Goal: Use online tool/utility

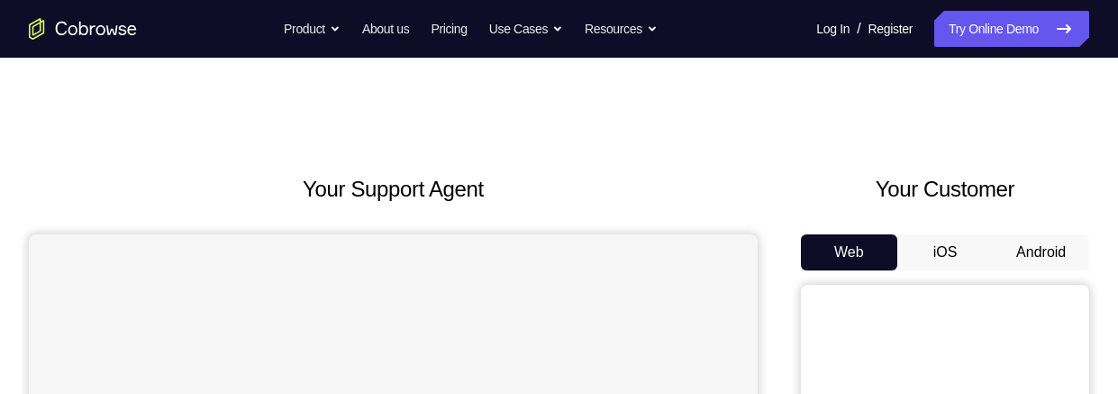
click at [1037, 250] on button "Android" at bounding box center [1040, 252] width 96 height 36
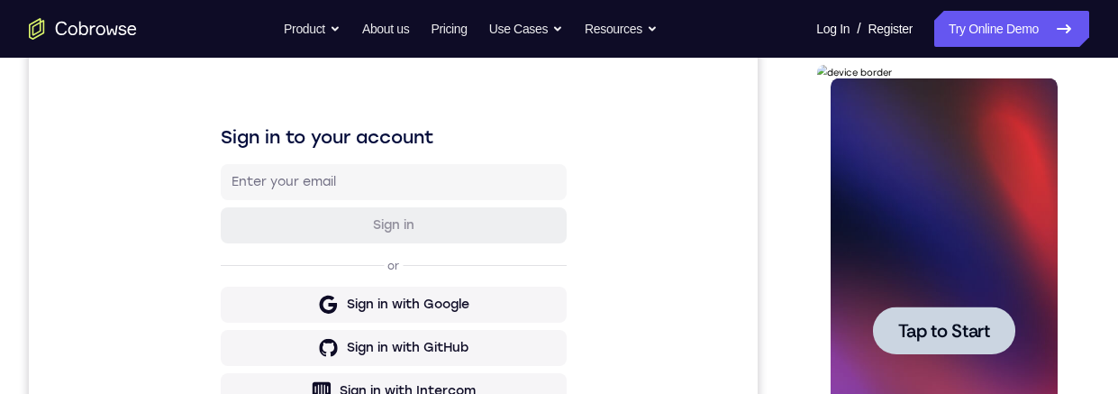
click at [948, 309] on div at bounding box center [943, 330] width 142 height 48
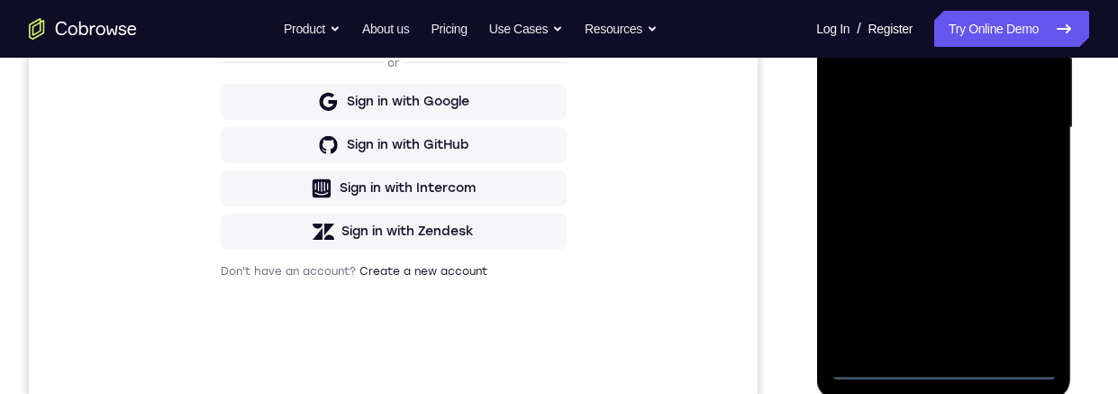
scroll to position [475, 0]
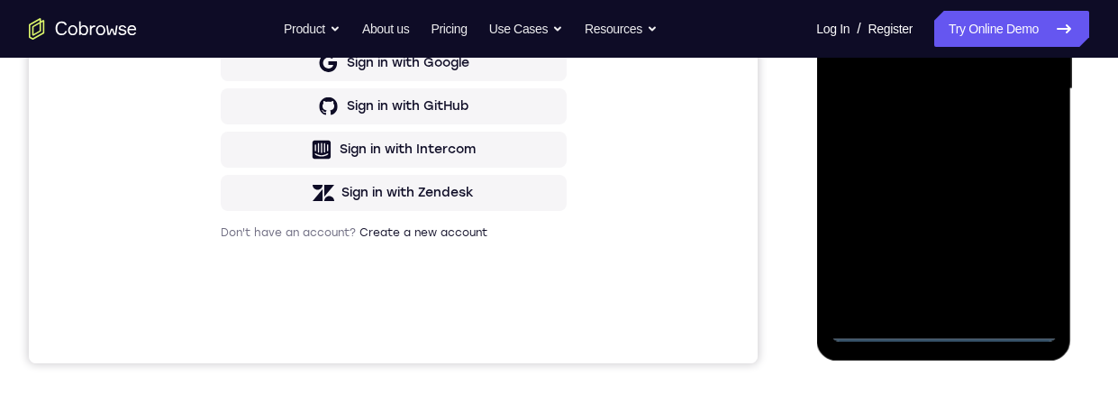
click at [946, 325] on div at bounding box center [942, 89] width 227 height 504
click at [945, 325] on div at bounding box center [942, 89] width 227 height 504
click at [1033, 256] on div at bounding box center [942, 89] width 227 height 504
click at [942, 0] on div at bounding box center [942, 89] width 227 height 504
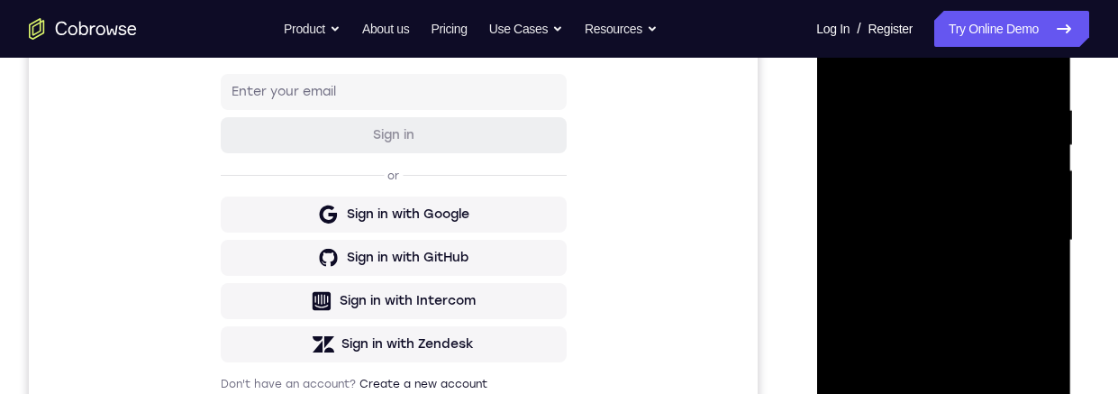
scroll to position [313, 0]
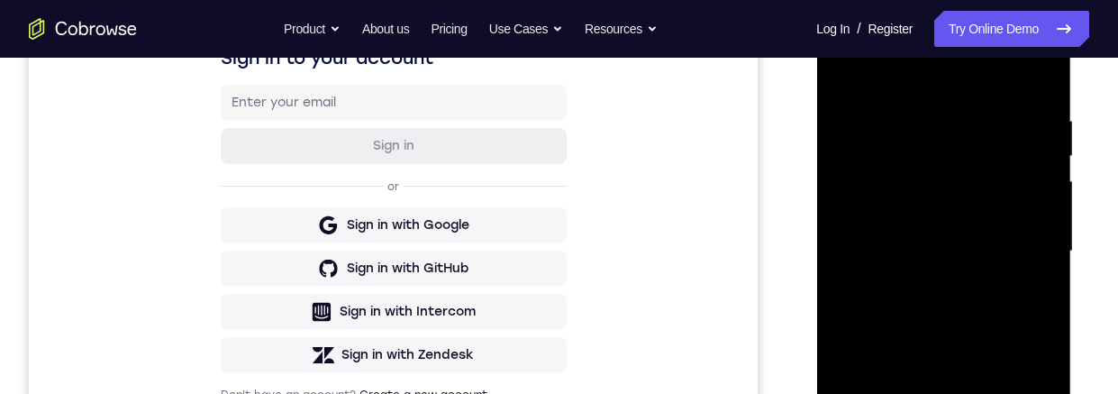
click at [1015, 244] on div at bounding box center [942, 251] width 227 height 504
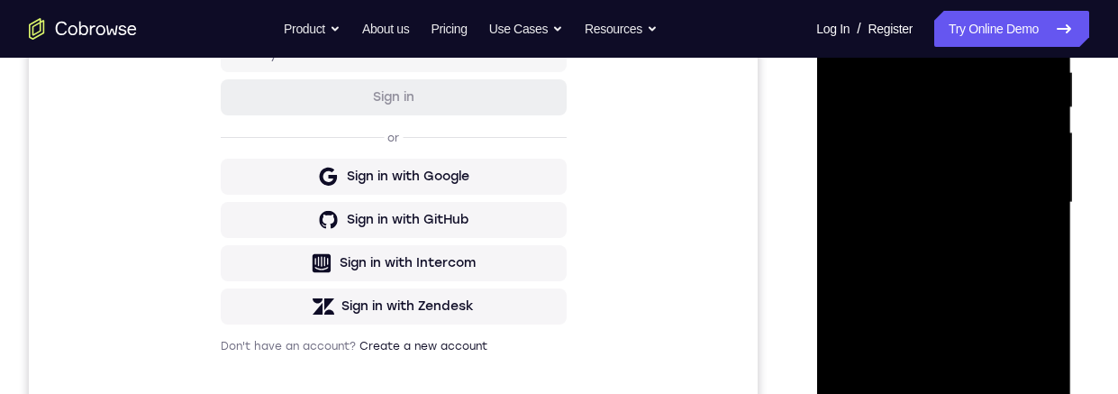
scroll to position [613, 0]
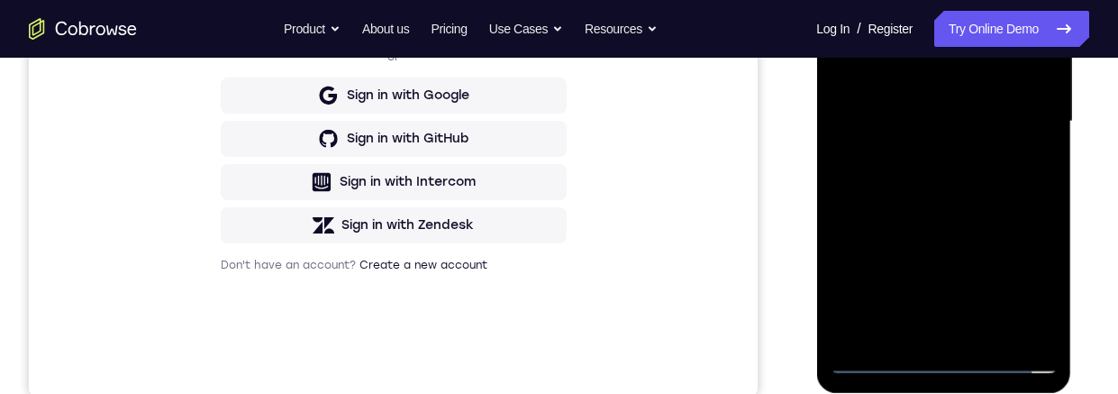
click at [908, 75] on div at bounding box center [942, 121] width 227 height 504
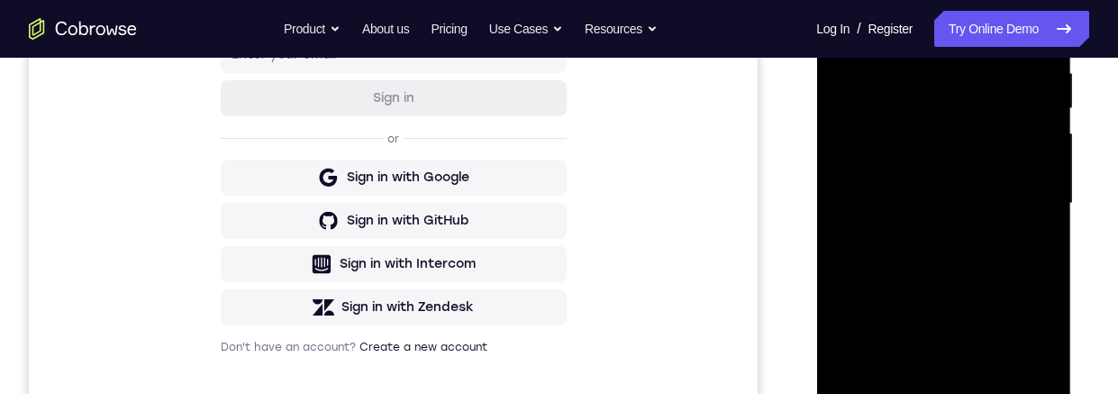
click at [891, 210] on div at bounding box center [942, 203] width 227 height 504
click at [900, 258] on div at bounding box center [942, 203] width 227 height 504
click at [924, 260] on div at bounding box center [942, 203] width 227 height 504
click at [963, 272] on div at bounding box center [942, 203] width 227 height 504
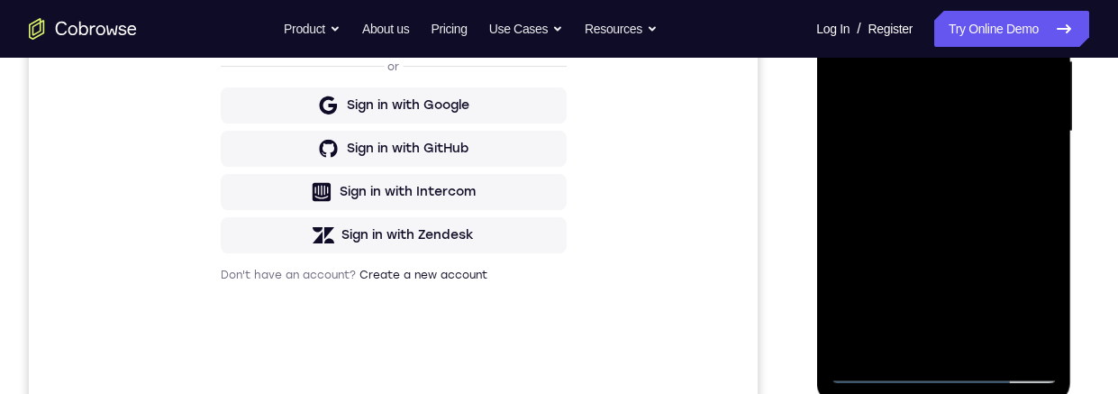
click at [986, 340] on div at bounding box center [942, 131] width 227 height 504
click at [911, 222] on div at bounding box center [942, 131] width 227 height 504
click at [902, 277] on div at bounding box center [942, 131] width 227 height 504
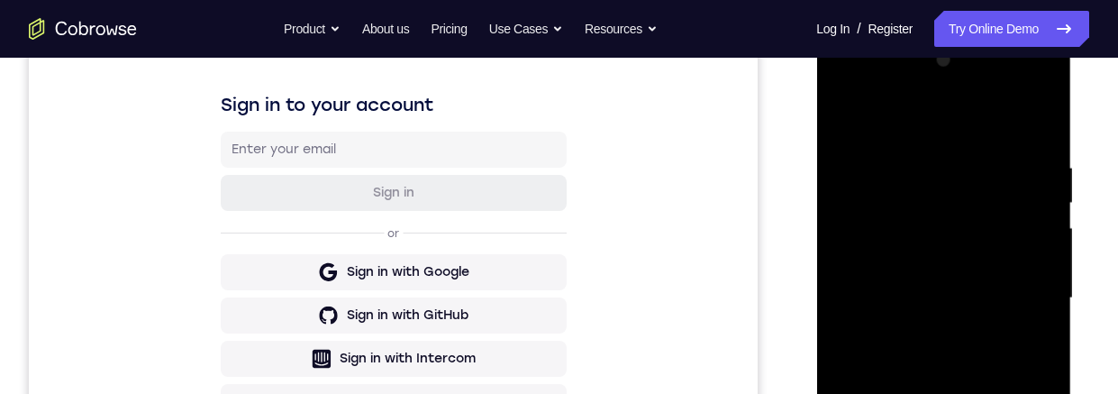
scroll to position [378, 0]
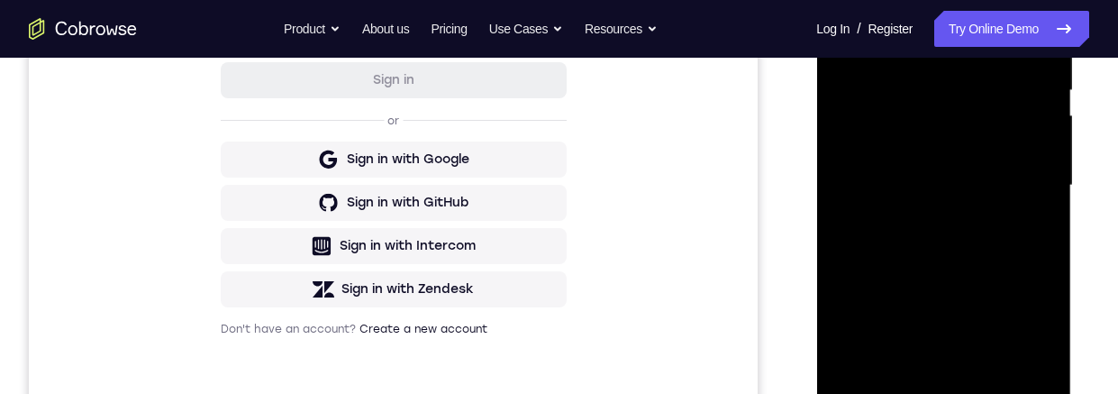
click at [955, 251] on div at bounding box center [942, 185] width 227 height 504
click at [1000, 252] on div at bounding box center [942, 185] width 227 height 504
click at [897, 386] on div at bounding box center [942, 185] width 227 height 504
click at [920, 290] on div at bounding box center [942, 185] width 227 height 504
click at [1028, 219] on div at bounding box center [942, 185] width 227 height 504
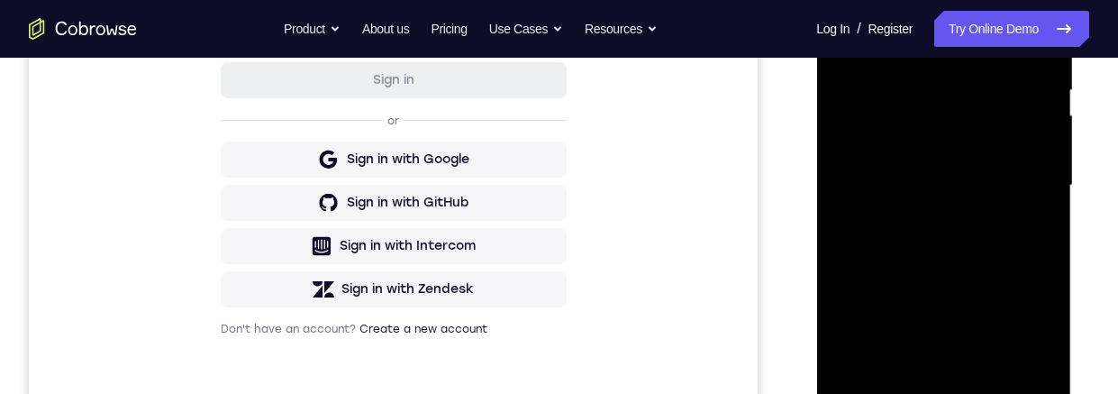
click at [889, 111] on div at bounding box center [942, 185] width 227 height 504
click at [932, 267] on div at bounding box center [942, 185] width 227 height 504
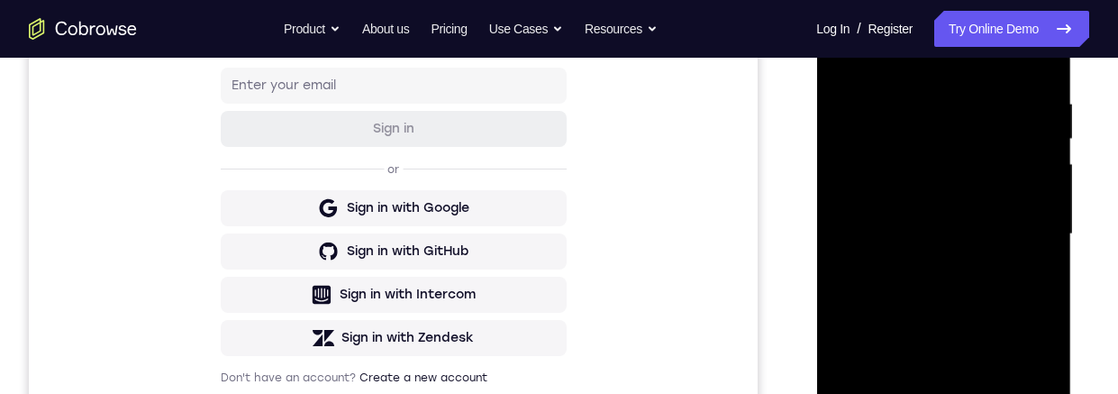
click at [839, 59] on div at bounding box center [942, 234] width 227 height 504
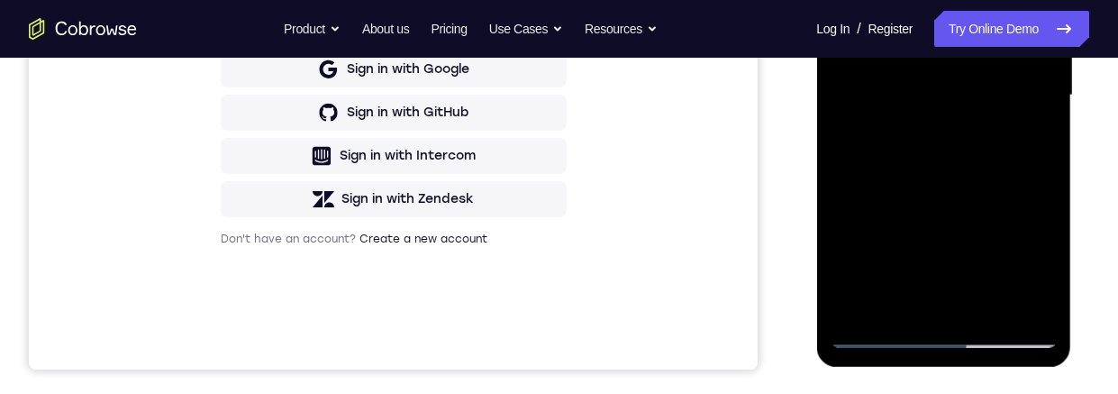
click at [903, 243] on div at bounding box center [942, 95] width 227 height 504
click at [879, 297] on div at bounding box center [942, 95] width 227 height 504
click at [893, 298] on div at bounding box center [942, 95] width 227 height 504
click at [842, 304] on div at bounding box center [942, 95] width 227 height 504
click at [1034, 239] on div at bounding box center [942, 95] width 227 height 504
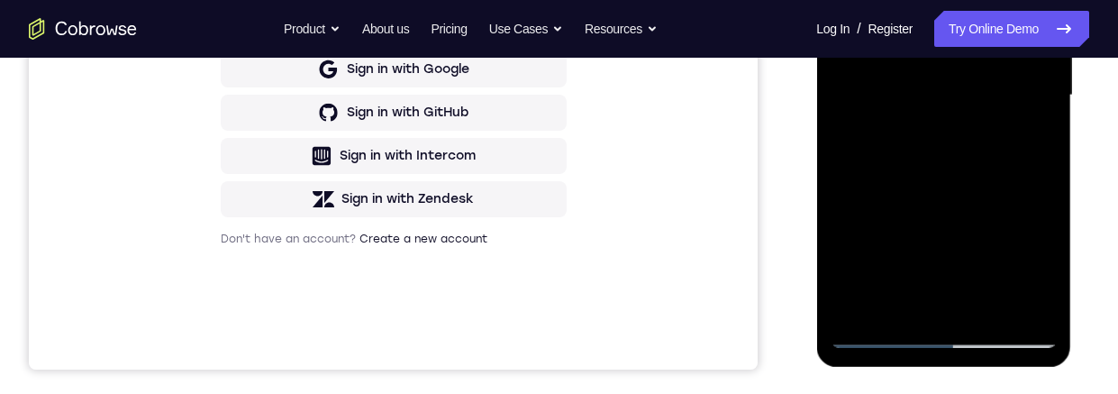
click at [1022, 206] on div at bounding box center [942, 95] width 227 height 504
click at [1031, 231] on div at bounding box center [942, 95] width 227 height 504
click at [1038, 268] on div at bounding box center [942, 95] width 227 height 504
click at [1025, 137] on div at bounding box center [942, 95] width 227 height 504
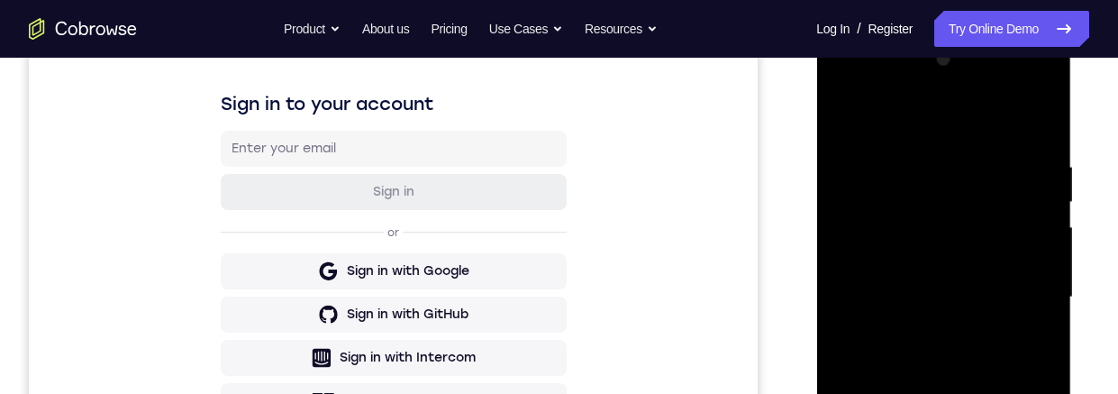
click at [844, 119] on div at bounding box center [942, 297] width 227 height 504
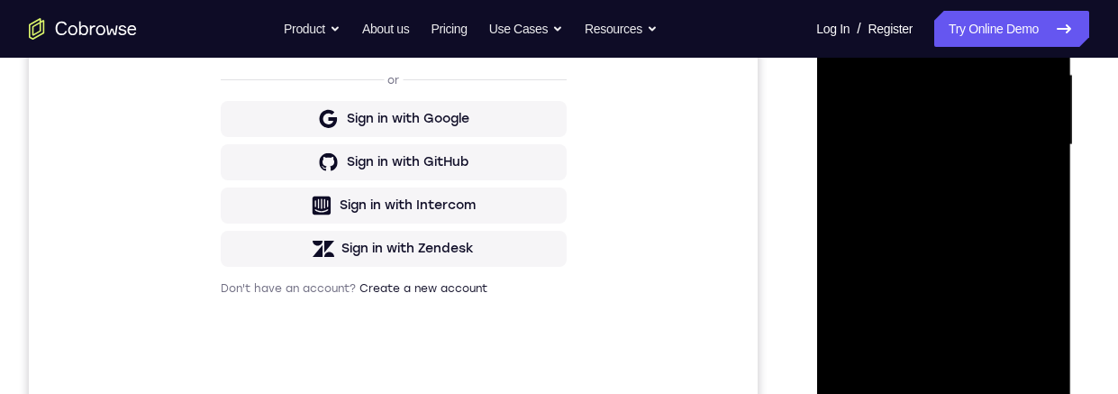
drag, startPoint x: 900, startPoint y: 298, endPoint x: 930, endPoint y: 234, distance: 70.9
click at [930, 234] on div at bounding box center [942, 145] width 227 height 504
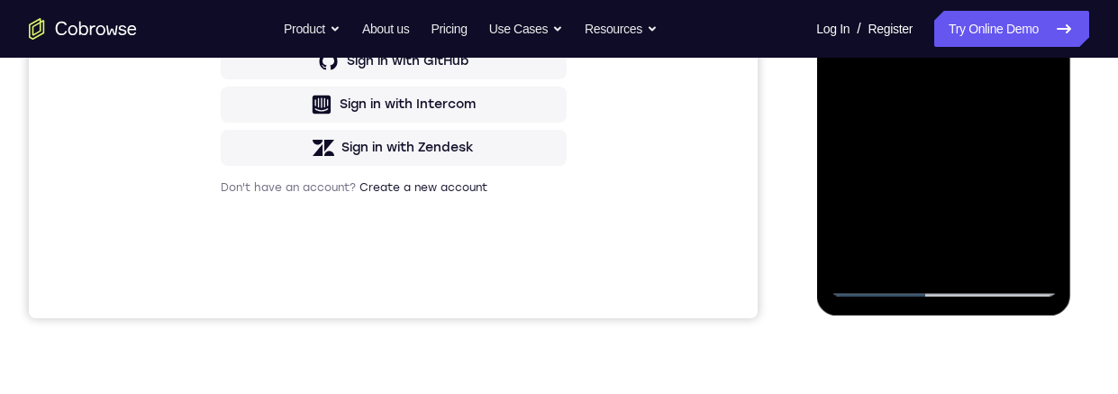
drag, startPoint x: 918, startPoint y: 194, endPoint x: 927, endPoint y: 145, distance: 49.5
click at [927, 145] on div at bounding box center [942, 44] width 227 height 504
click at [918, 168] on div at bounding box center [942, 44] width 227 height 504
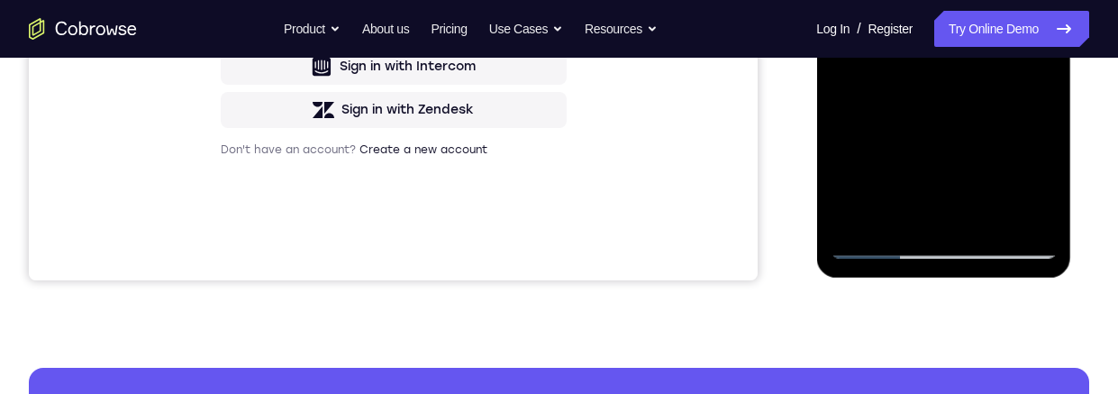
scroll to position [258, 0]
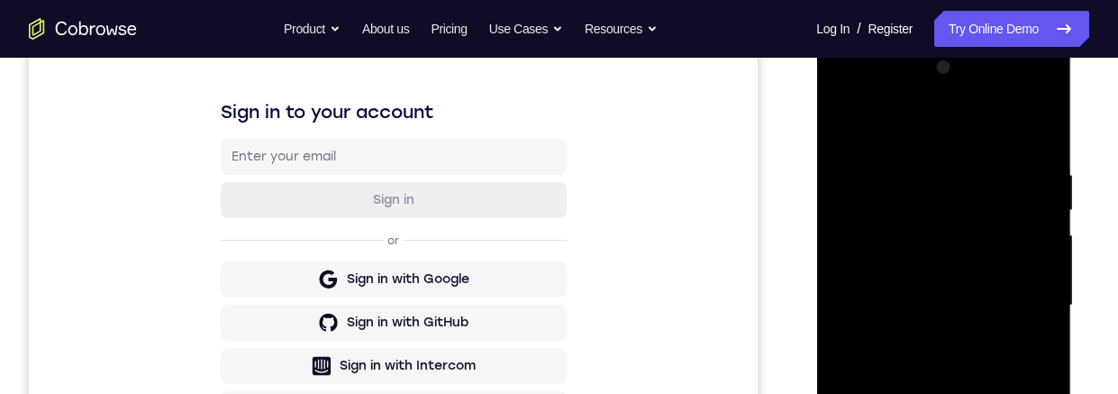
click at [842, 124] on div at bounding box center [942, 305] width 227 height 504
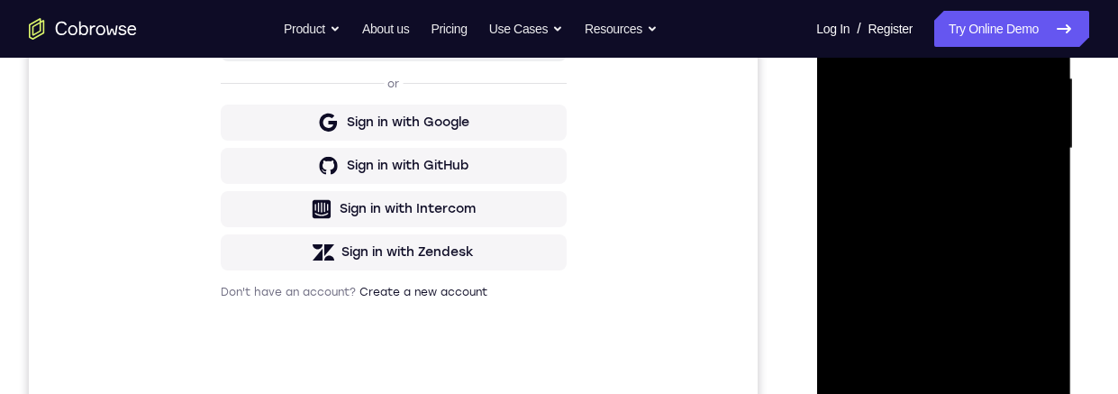
click at [892, 154] on div at bounding box center [942, 148] width 227 height 504
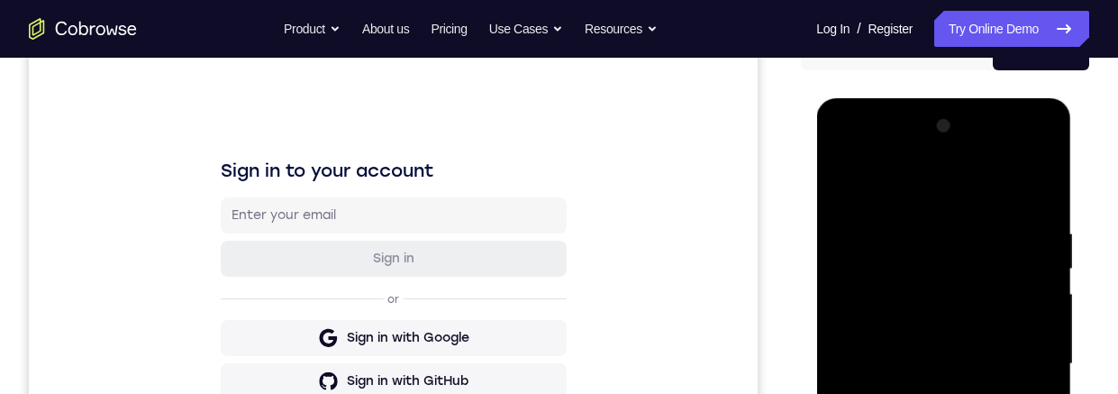
click at [846, 184] on div at bounding box center [942, 364] width 227 height 504
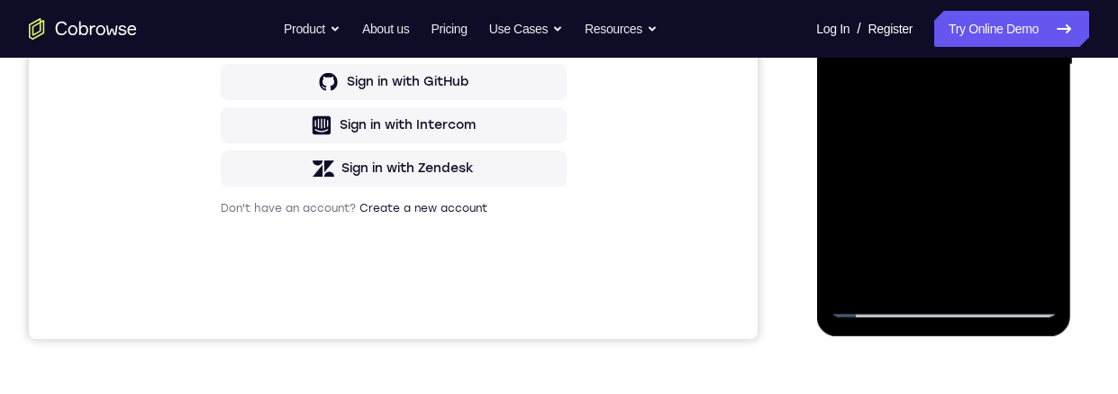
click at [914, 183] on div at bounding box center [942, 65] width 227 height 504
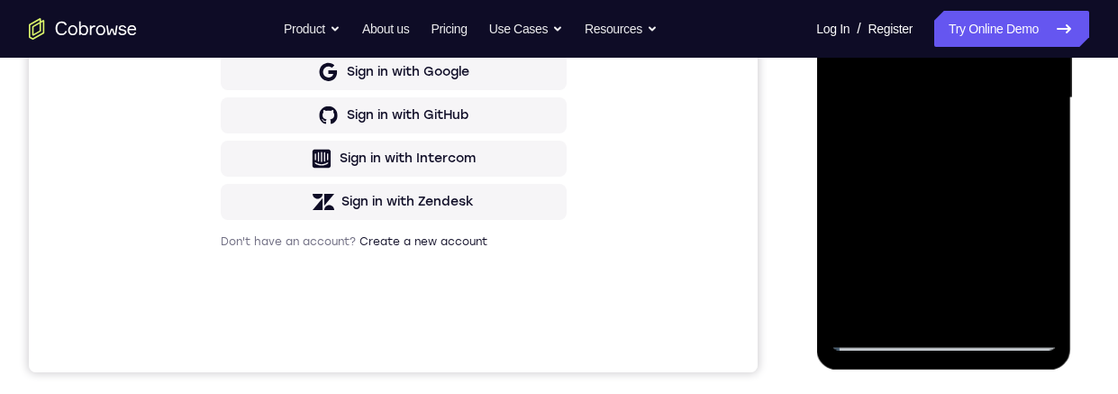
scroll to position [276, 0]
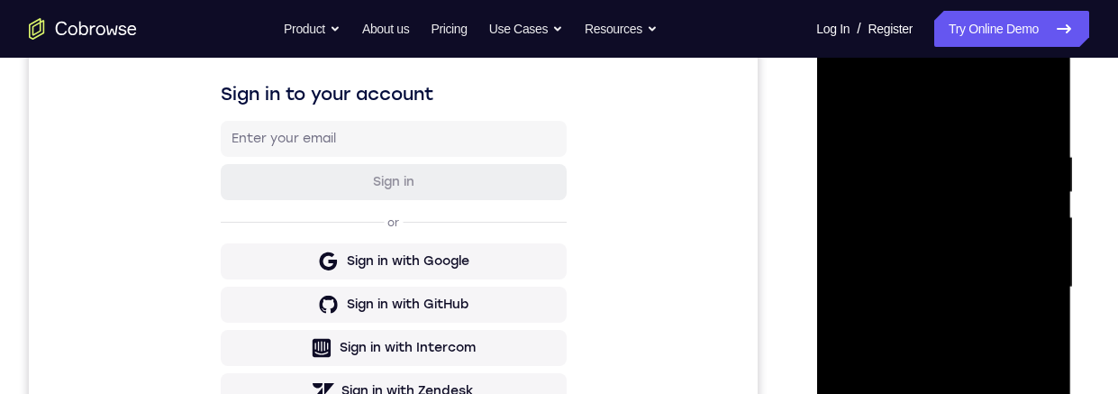
click at [847, 106] on div at bounding box center [942, 287] width 227 height 504
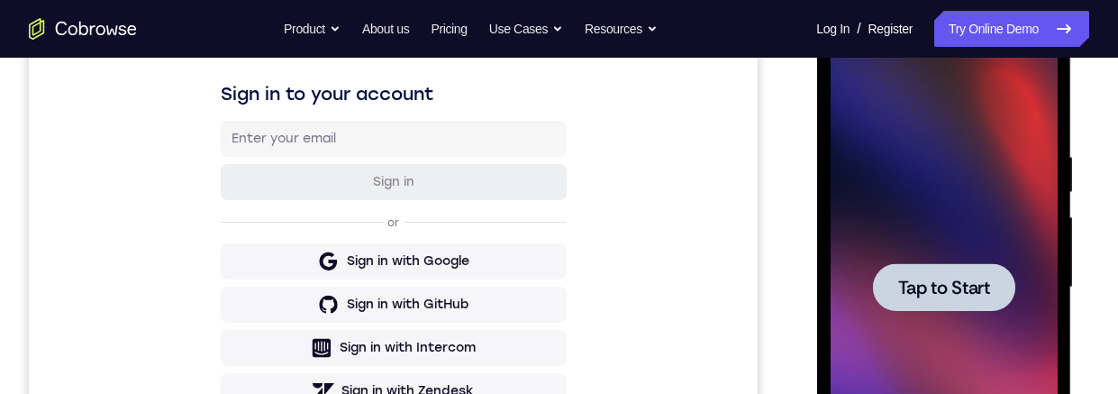
scroll to position [498, 0]
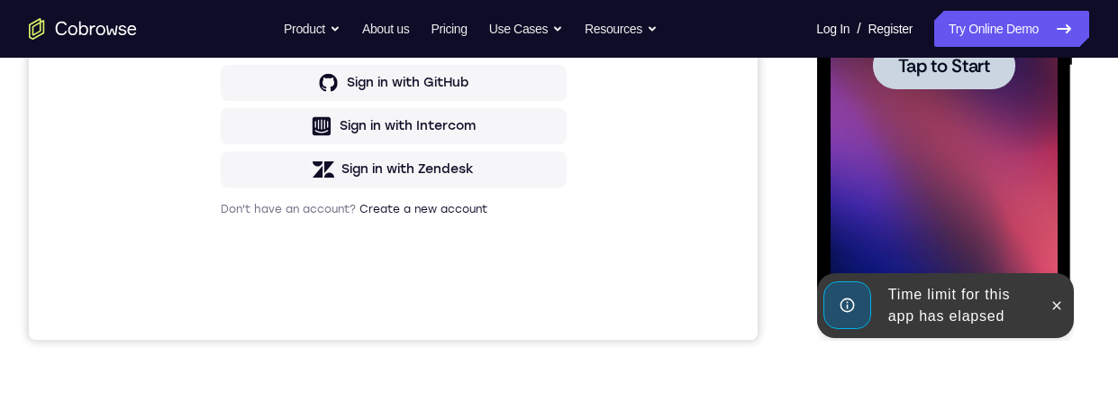
click at [941, 79] on div at bounding box center [943, 65] width 142 height 48
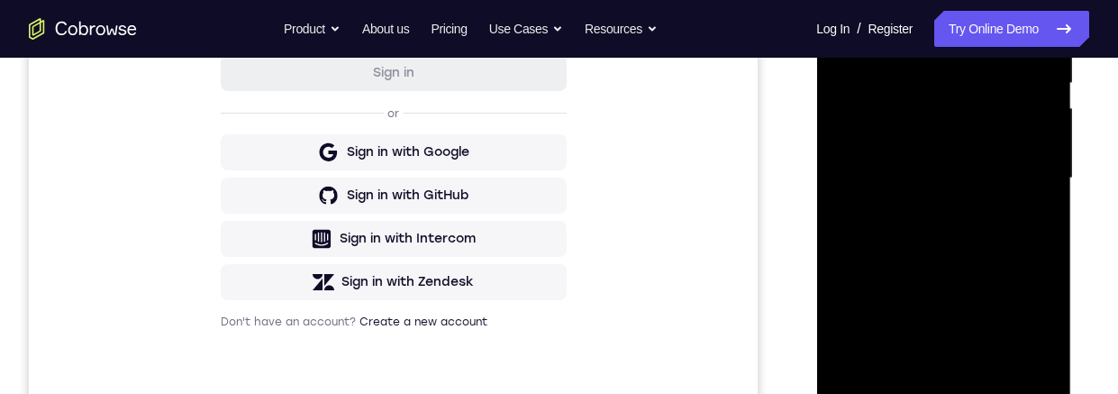
scroll to position [449, 0]
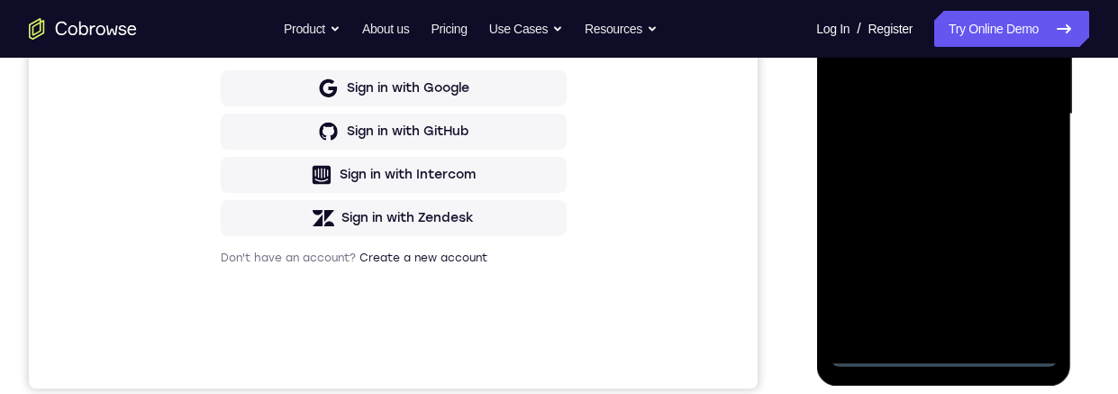
click at [948, 352] on div at bounding box center [942, 114] width 227 height 504
click at [1014, 285] on div at bounding box center [942, 114] width 227 height 504
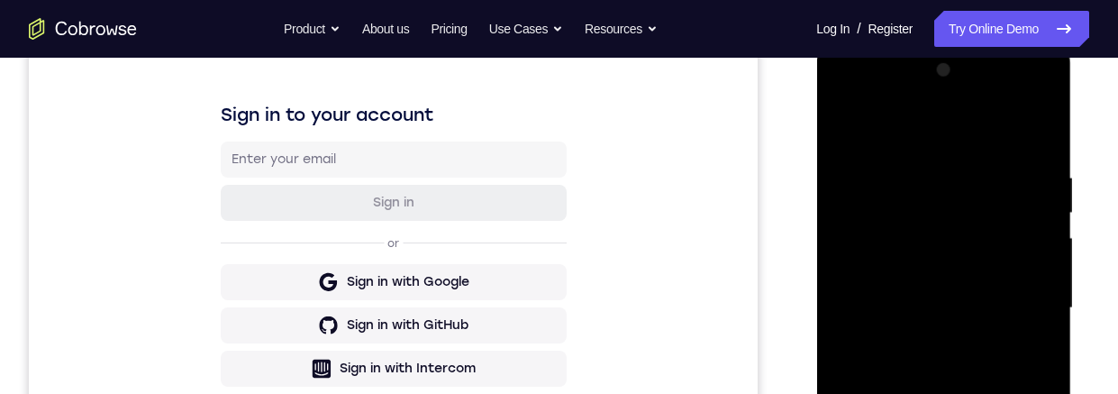
click at [894, 122] on div at bounding box center [942, 308] width 227 height 504
click at [1021, 298] on div at bounding box center [942, 308] width 227 height 504
click at [922, 393] on div at bounding box center [942, 308] width 227 height 504
click at [916, 296] on div at bounding box center [942, 308] width 227 height 504
click at [938, 270] on div at bounding box center [942, 308] width 227 height 504
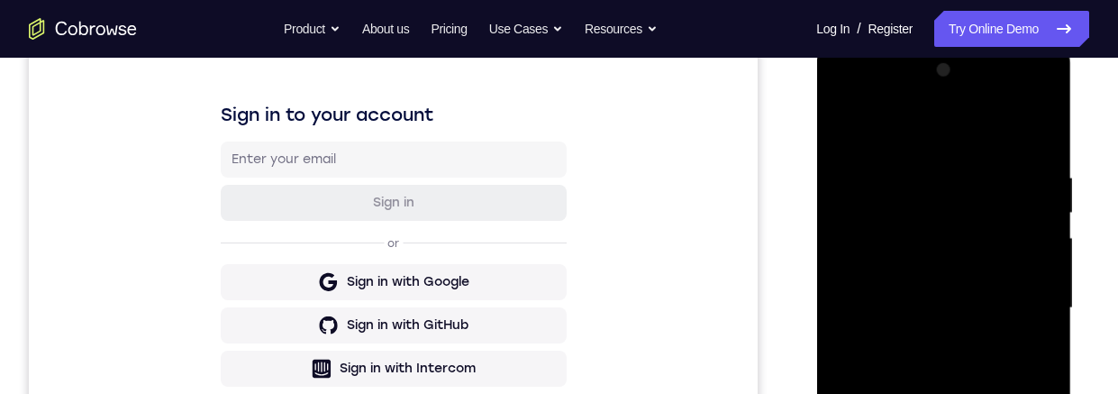
click at [957, 308] on div at bounding box center [942, 308] width 227 height 504
click at [947, 367] on div at bounding box center [942, 308] width 227 height 504
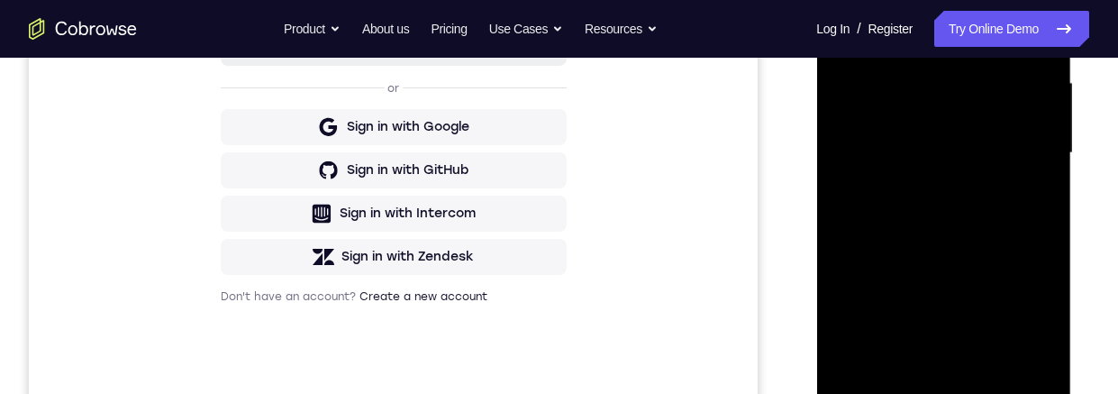
scroll to position [368, 0]
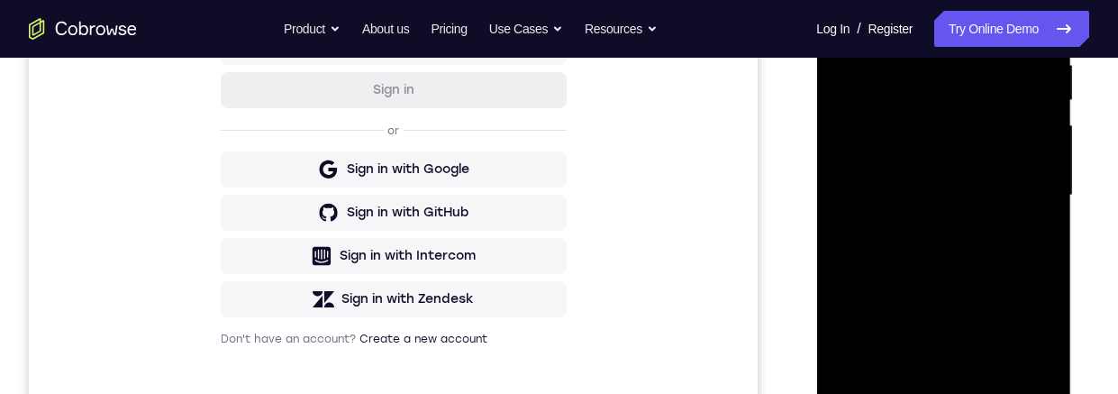
click at [934, 267] on div at bounding box center [942, 195] width 227 height 504
click at [986, 393] on div at bounding box center [942, 195] width 227 height 504
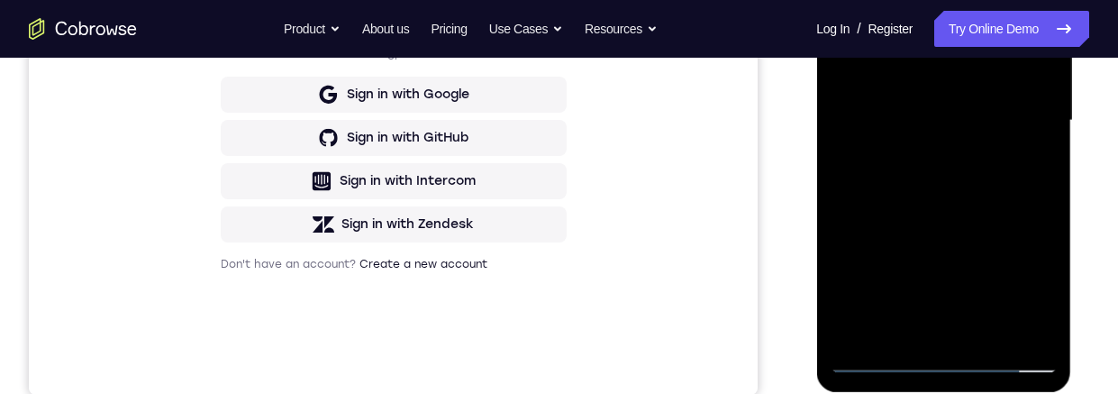
click at [942, 213] on div at bounding box center [942, 121] width 227 height 504
drag, startPoint x: 896, startPoint y: 311, endPoint x: 878, endPoint y: 202, distance: 110.5
click at [878, 202] on div at bounding box center [942, 121] width 227 height 504
click at [922, 304] on div at bounding box center [942, 121] width 227 height 504
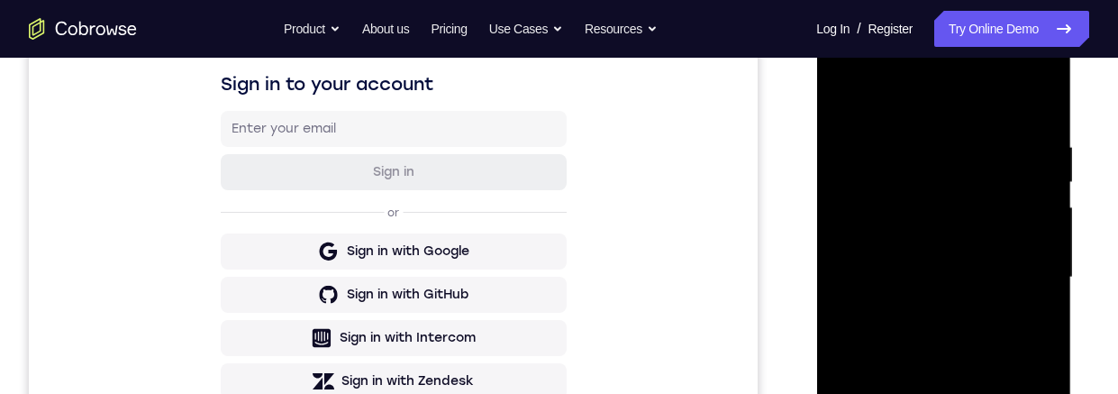
click at [842, 95] on div at bounding box center [942, 277] width 227 height 504
click at [909, 393] on div at bounding box center [942, 277] width 227 height 504
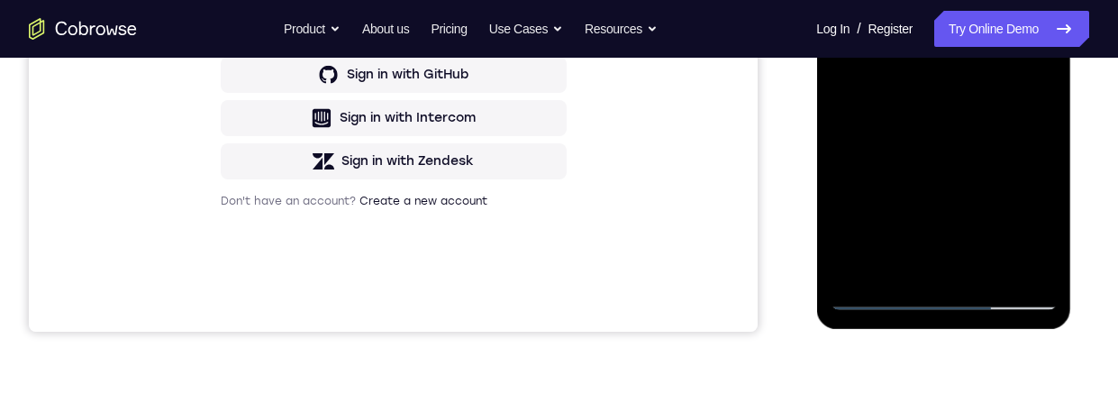
scroll to position [298, 0]
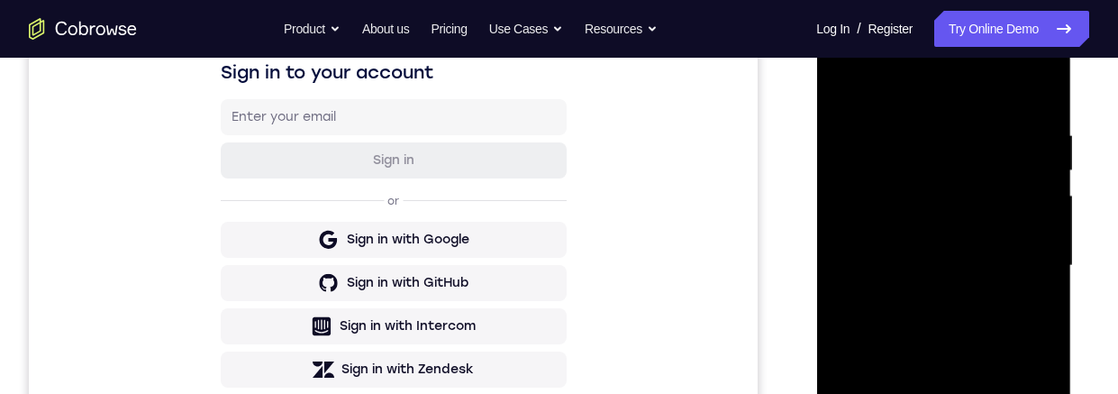
click at [841, 87] on div at bounding box center [942, 266] width 227 height 504
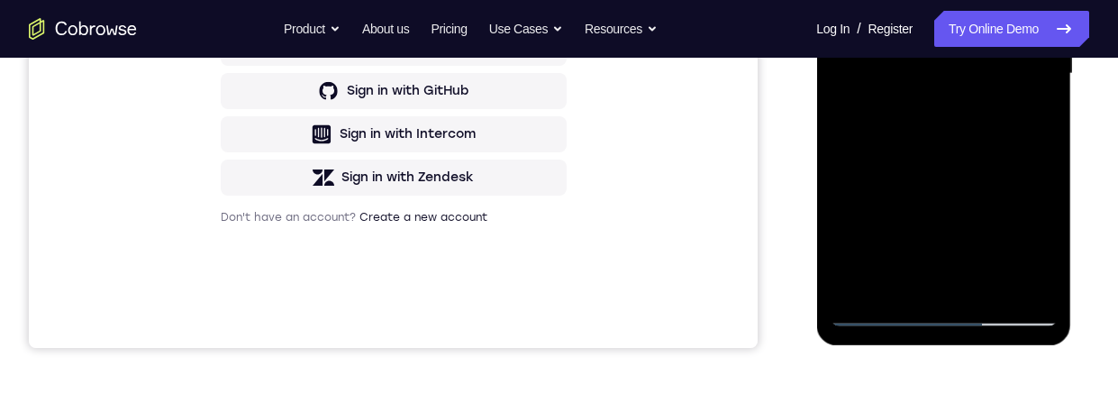
click at [912, 186] on div at bounding box center [942, 74] width 227 height 504
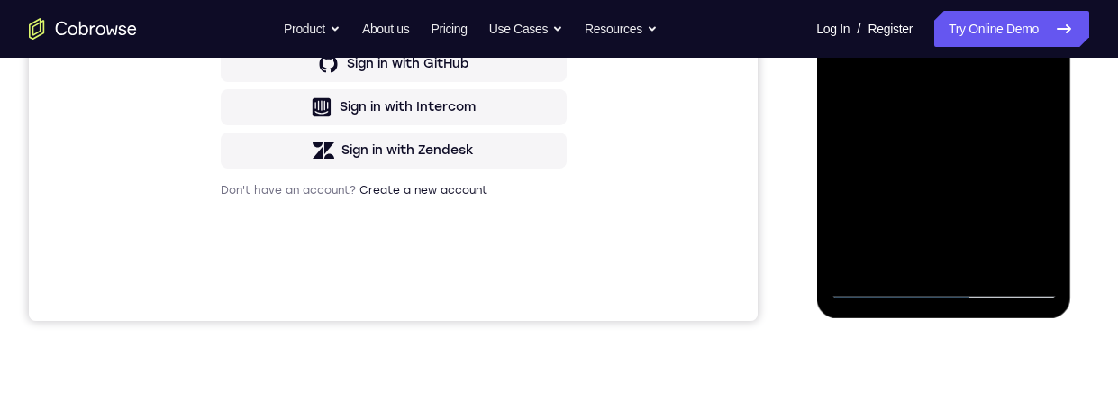
click at [1038, 221] on div at bounding box center [942, 47] width 227 height 504
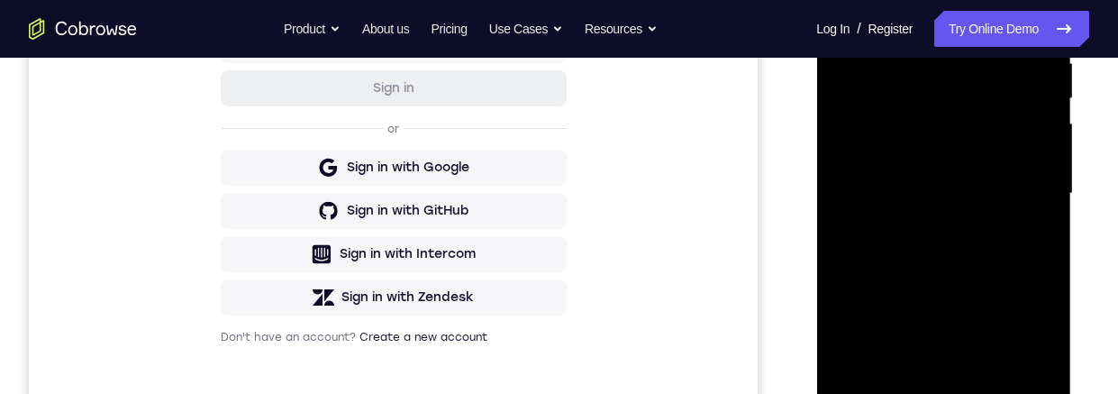
scroll to position [297, 0]
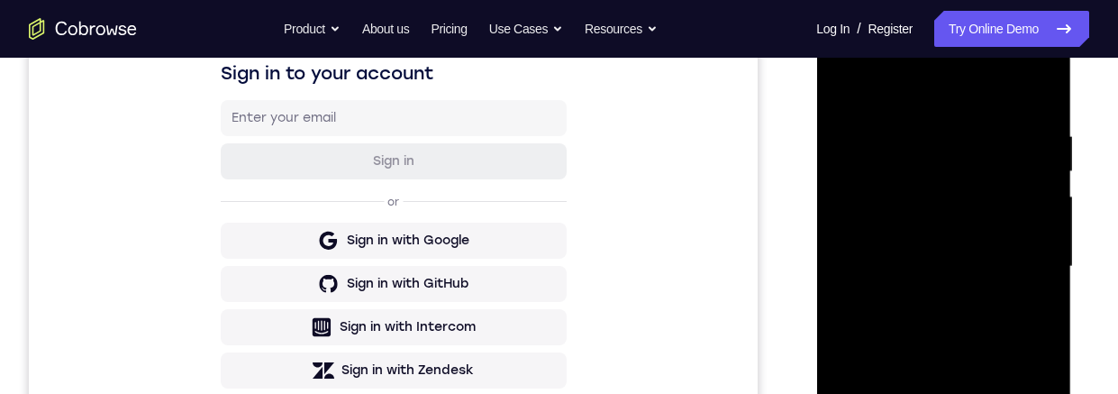
click at [846, 86] on div at bounding box center [942, 266] width 227 height 504
drag, startPoint x: 901, startPoint y: 295, endPoint x: 874, endPoint y: 378, distance: 88.0
click at [876, 386] on div at bounding box center [942, 266] width 227 height 504
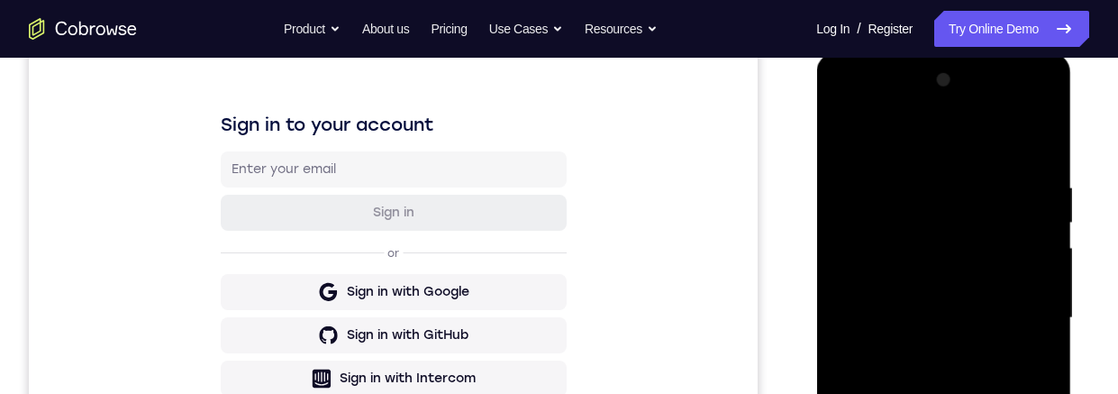
scroll to position [475, 0]
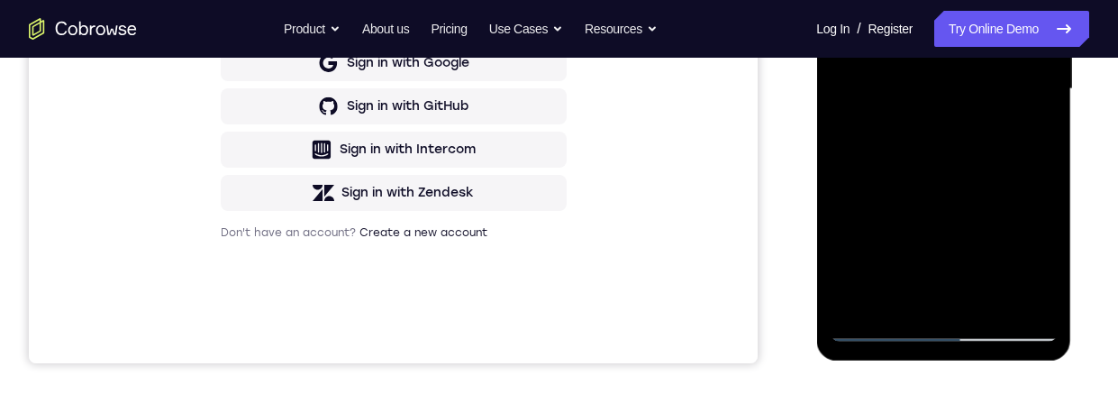
drag, startPoint x: 941, startPoint y: 208, endPoint x: 963, endPoint y: 122, distance: 89.1
click at [949, 82] on div at bounding box center [942, 89] width 227 height 504
click at [926, 231] on div at bounding box center [942, 89] width 227 height 504
click at [942, 162] on div at bounding box center [942, 89] width 227 height 504
click at [897, 291] on div at bounding box center [942, 89] width 227 height 504
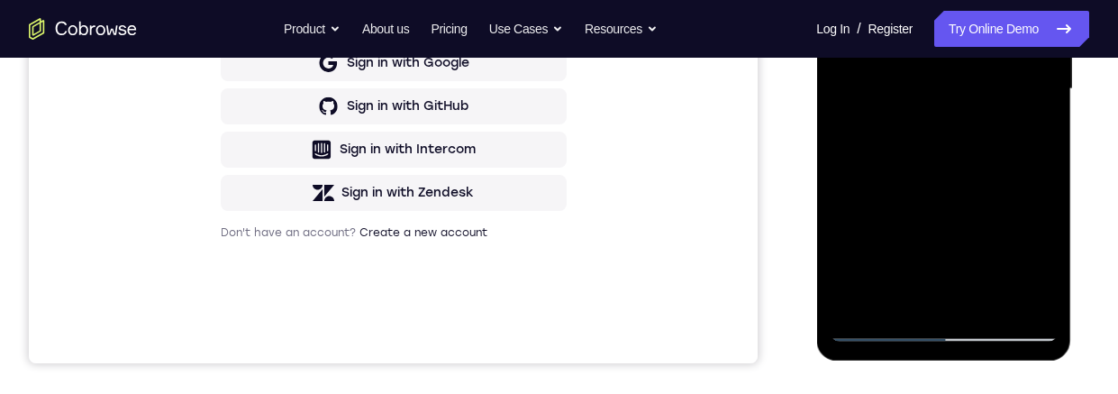
click at [919, 194] on div at bounding box center [942, 89] width 227 height 504
click at [1027, 122] on div at bounding box center [942, 89] width 227 height 504
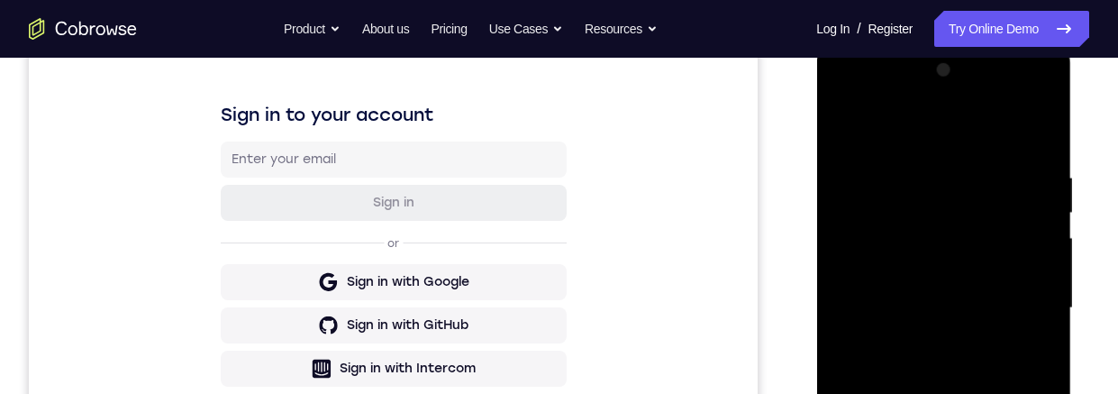
click at [843, 126] on div at bounding box center [942, 308] width 227 height 504
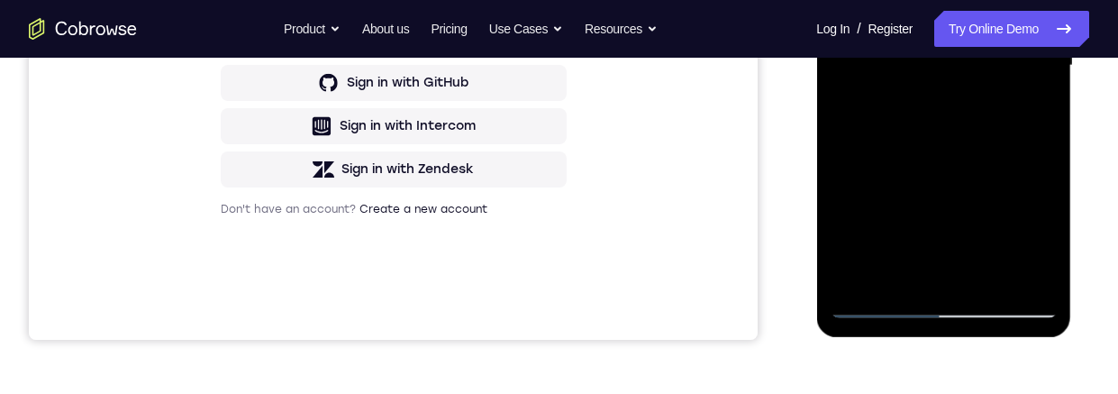
drag, startPoint x: 925, startPoint y: 165, endPoint x: 921, endPoint y: 151, distance: 14.0
click at [927, 73] on div at bounding box center [942, 66] width 227 height 504
drag, startPoint x: 923, startPoint y: 168, endPoint x: 921, endPoint y: 86, distance: 82.0
click at [921, 86] on div at bounding box center [942, 66] width 227 height 504
drag, startPoint x: 911, startPoint y: 218, endPoint x: 916, endPoint y: 64, distance: 154.1
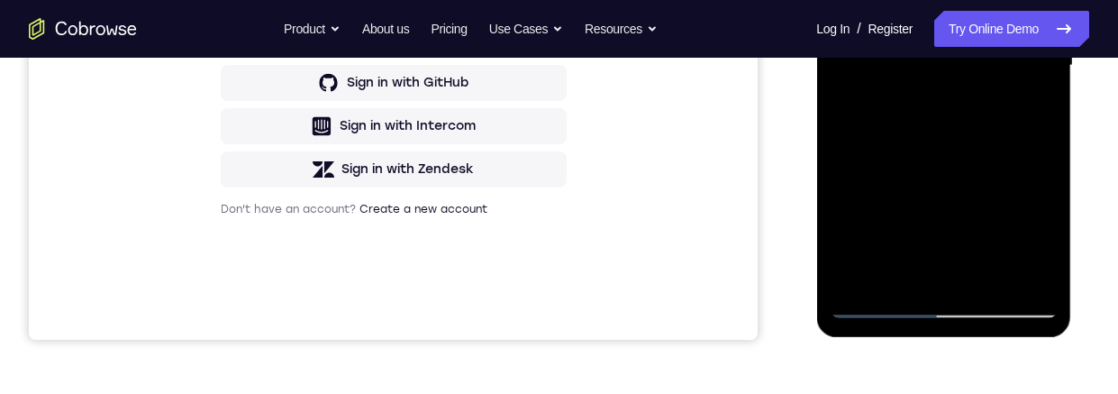
click at [917, 51] on div at bounding box center [942, 66] width 227 height 504
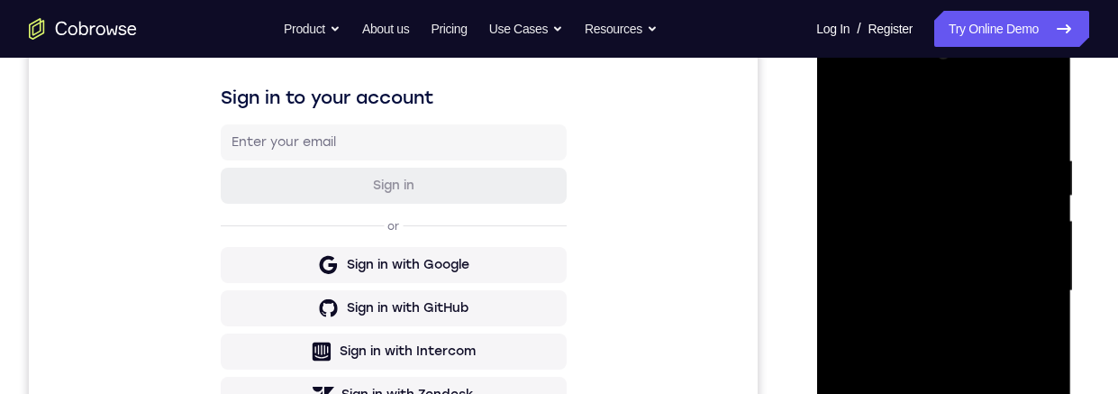
click at [852, 105] on div at bounding box center [942, 291] width 227 height 504
click at [913, 153] on div at bounding box center [942, 291] width 227 height 504
click at [1039, 253] on div at bounding box center [942, 291] width 227 height 504
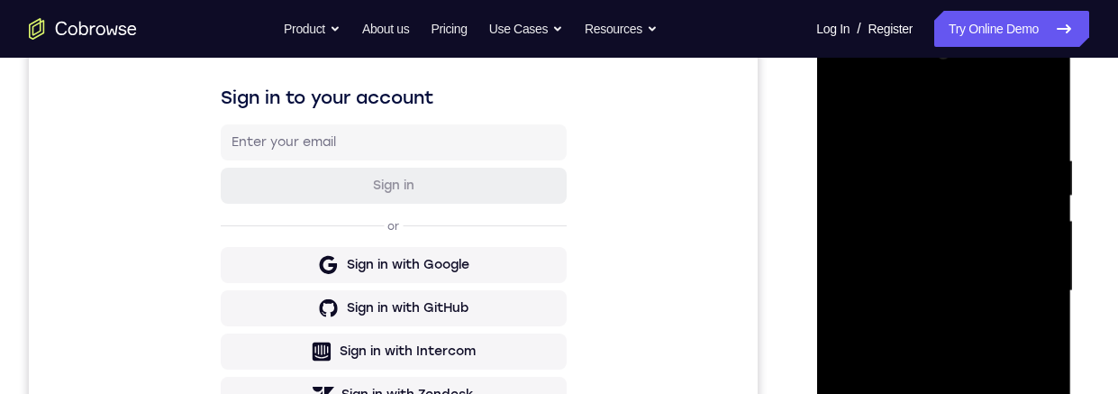
click at [1039, 253] on div at bounding box center [942, 291] width 227 height 504
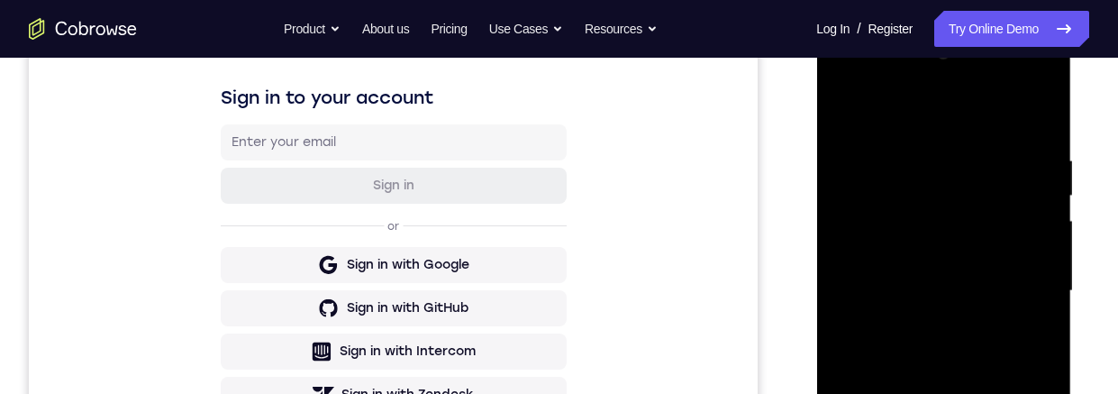
click at [1039, 253] on div at bounding box center [942, 291] width 227 height 504
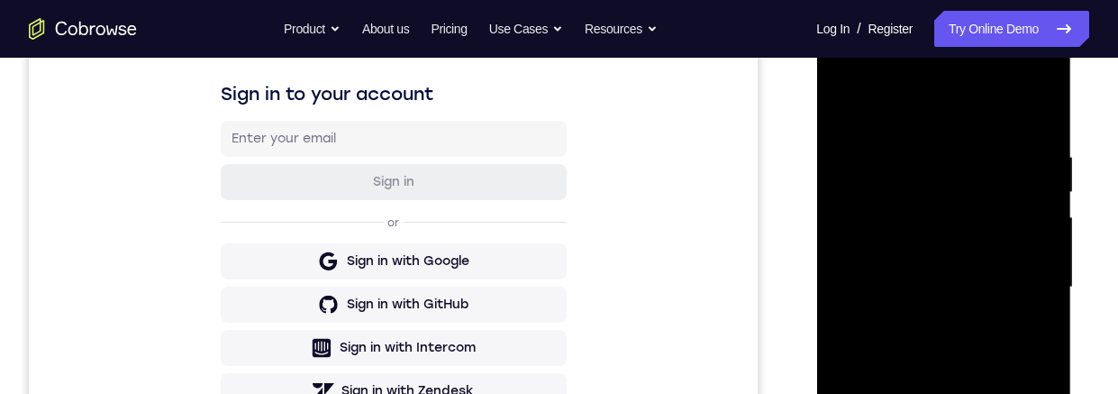
click at [1031, 112] on div at bounding box center [942, 287] width 227 height 504
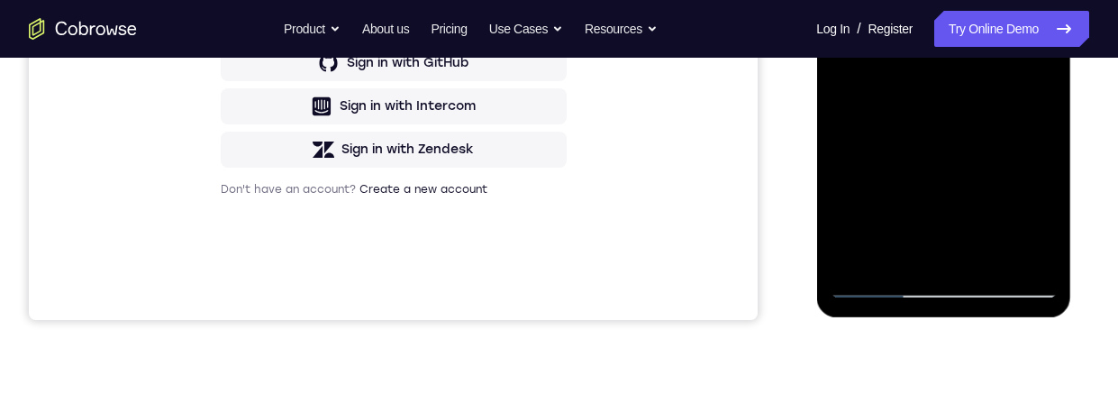
click at [984, 259] on div at bounding box center [942, 46] width 227 height 504
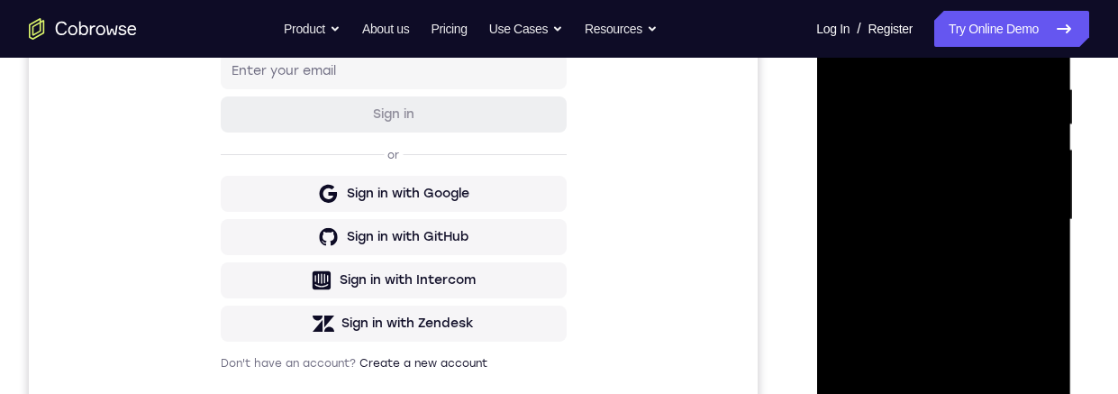
scroll to position [334, 0]
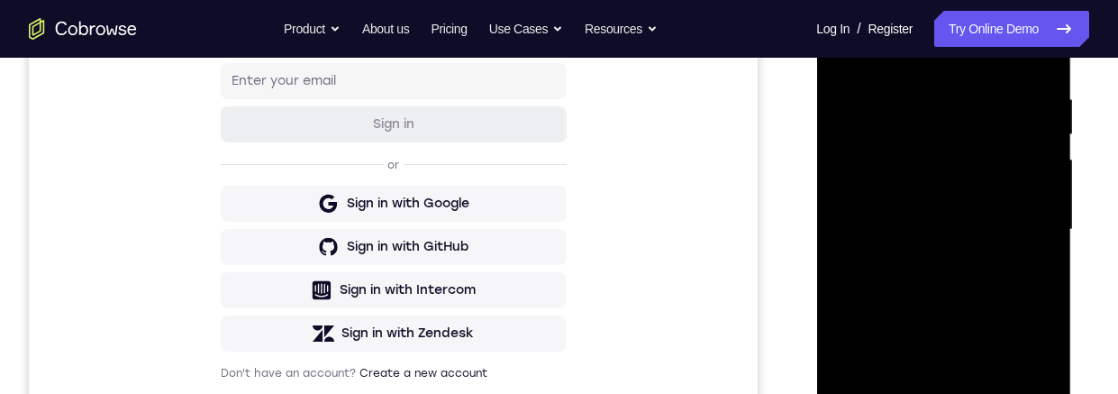
click at [864, 142] on div at bounding box center [942, 229] width 227 height 504
click at [909, 194] on div at bounding box center [942, 229] width 227 height 504
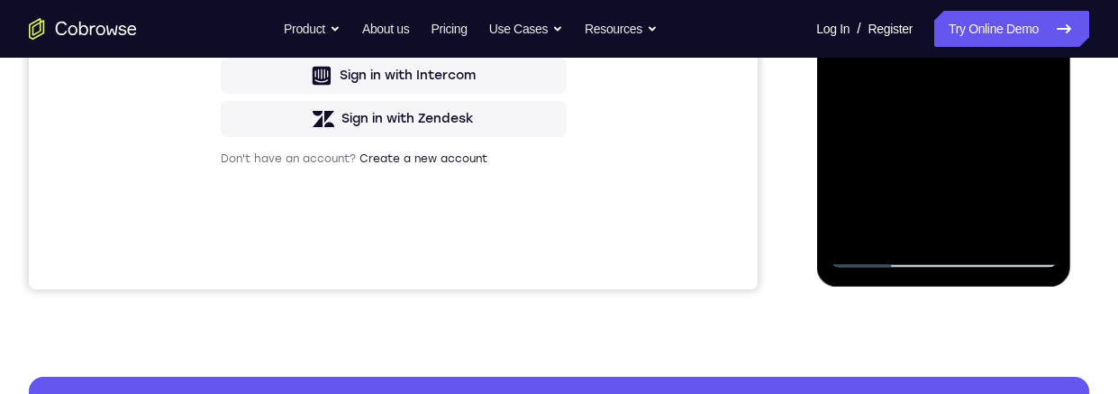
scroll to position [444, 0]
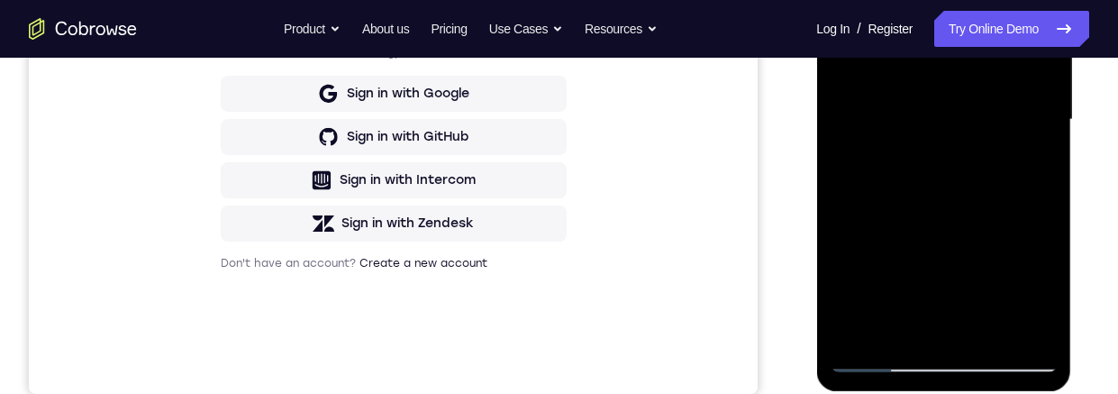
click at [898, 330] on div at bounding box center [942, 120] width 227 height 504
click at [893, 186] on div at bounding box center [942, 120] width 227 height 504
click at [883, 118] on div at bounding box center [942, 120] width 227 height 504
click at [960, 149] on div at bounding box center [942, 120] width 227 height 504
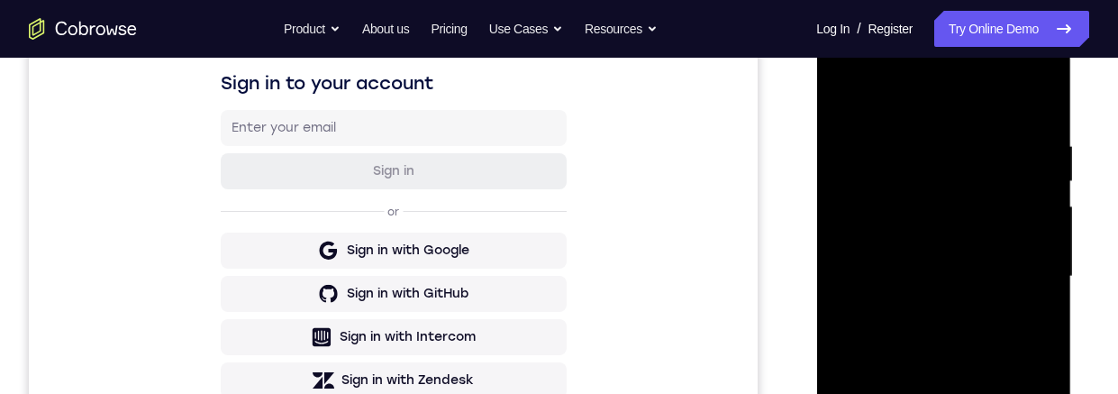
click at [889, 181] on div at bounding box center [942, 276] width 227 height 504
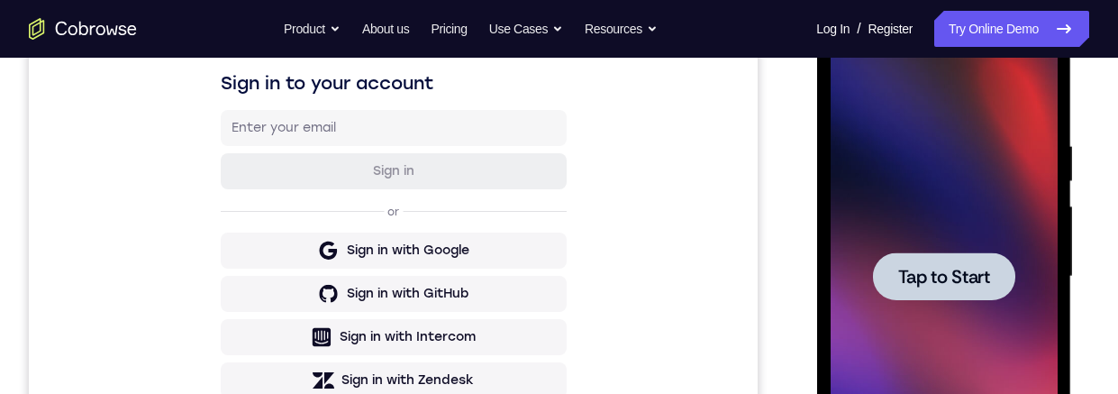
click at [900, 278] on span "Tap to Start" at bounding box center [943, 276] width 92 height 18
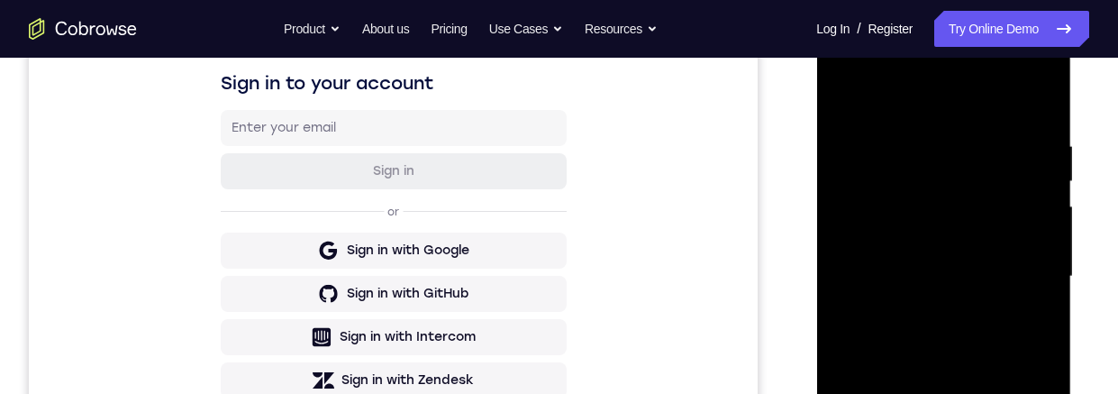
scroll to position [599, 0]
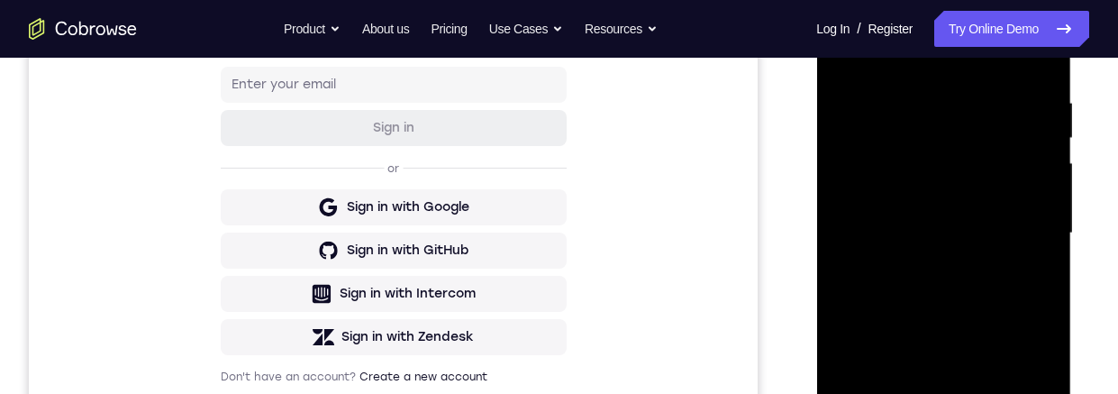
scroll to position [276, 0]
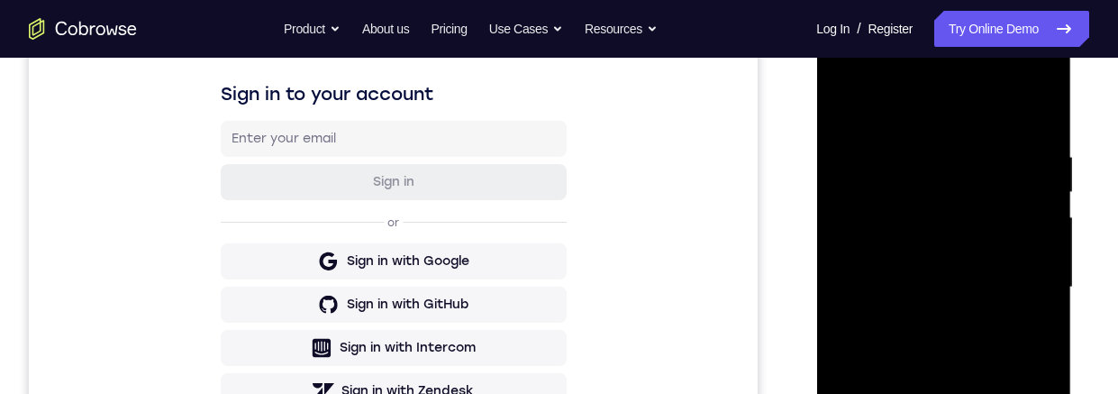
click at [884, 115] on div at bounding box center [942, 287] width 227 height 504
click at [1023, 282] on div at bounding box center [942, 287] width 227 height 504
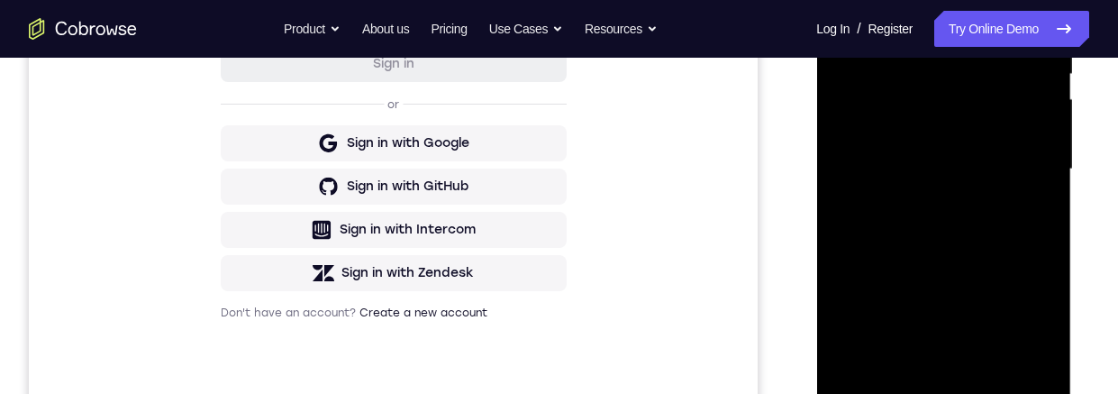
click at [924, 201] on div at bounding box center [942, 169] width 227 height 504
click at [919, 150] on div at bounding box center [942, 169] width 227 height 504
click at [910, 131] on div at bounding box center [942, 169] width 227 height 504
click at [929, 170] on div at bounding box center [942, 169] width 227 height 504
click at [944, 231] on div at bounding box center [942, 169] width 227 height 504
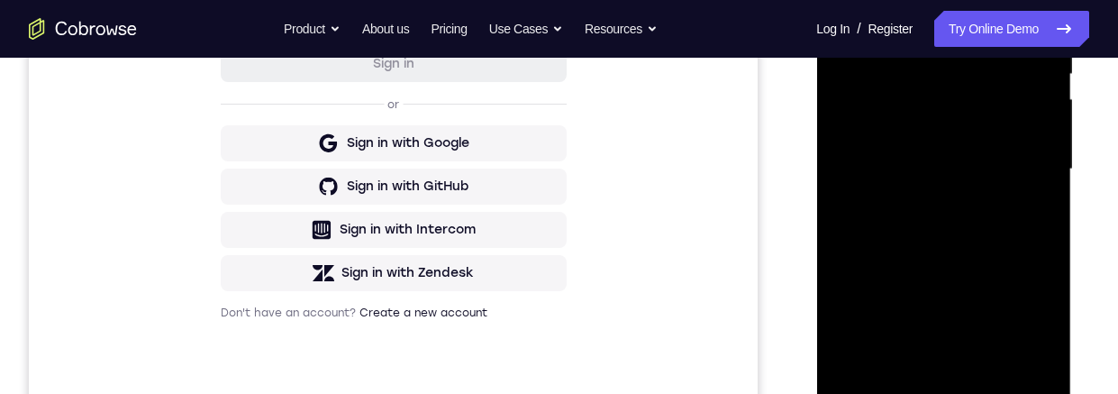
click at [947, 219] on div at bounding box center [942, 169] width 227 height 504
click at [938, 249] on div at bounding box center [942, 169] width 227 height 504
drag, startPoint x: 950, startPoint y: 301, endPoint x: 957, endPoint y: 259, distance: 42.1
click at [957, 259] on div at bounding box center [942, 169] width 227 height 504
click at [984, 381] on div at bounding box center [942, 169] width 227 height 504
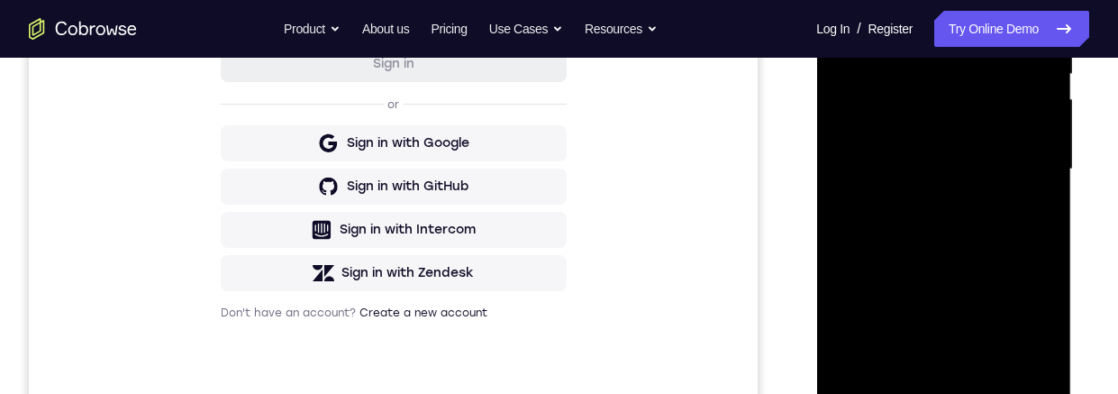
scroll to position [498, 0]
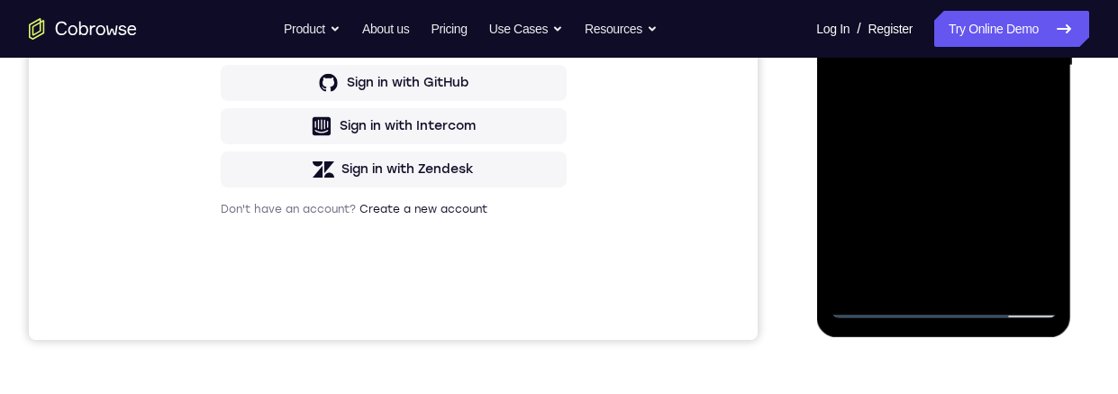
click at [927, 159] on div at bounding box center [942, 66] width 227 height 504
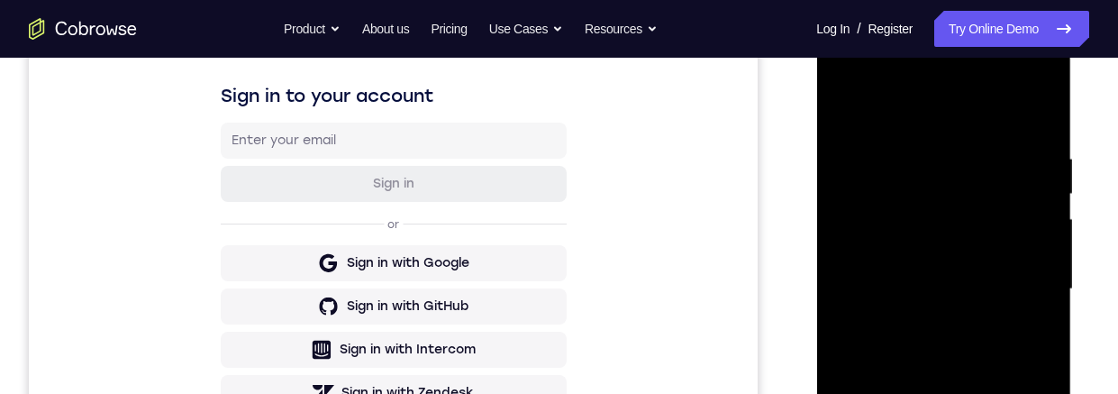
click at [859, 204] on div at bounding box center [942, 289] width 227 height 504
click at [880, 241] on div at bounding box center [942, 288] width 227 height 504
click at [1037, 393] on div at bounding box center [942, 288] width 227 height 504
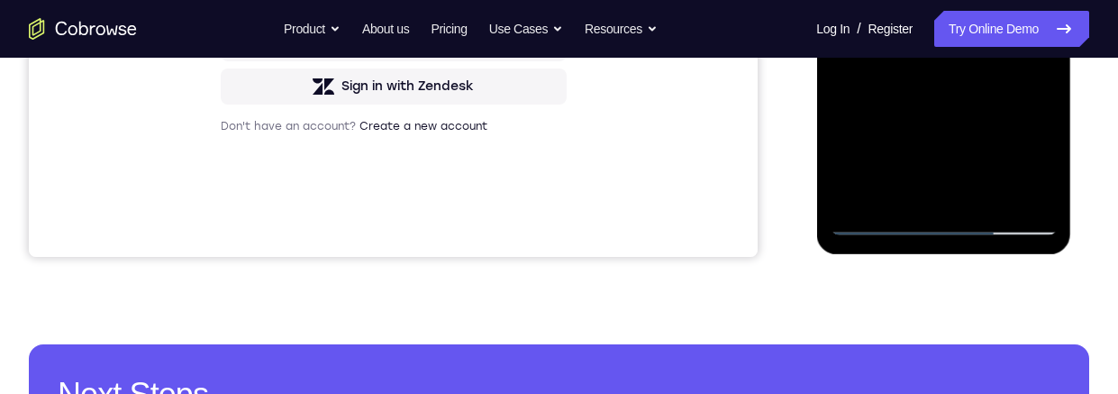
scroll to position [327, 0]
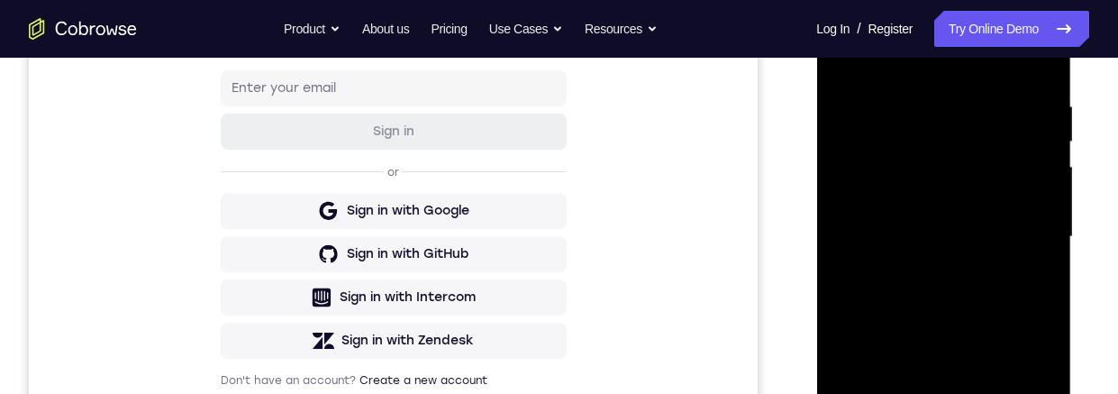
click at [891, 393] on div at bounding box center [942, 237] width 227 height 504
click at [871, 298] on div at bounding box center [942, 237] width 227 height 504
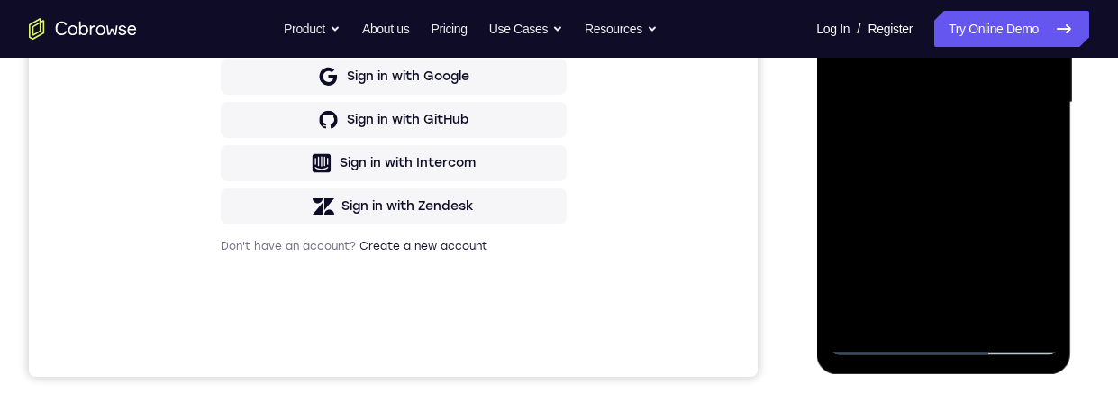
click at [878, 102] on div at bounding box center [942, 102] width 227 height 504
click at [849, 104] on div at bounding box center [942, 102] width 227 height 504
click at [844, 180] on div at bounding box center [942, 102] width 227 height 504
click at [954, 0] on div at bounding box center [942, 102] width 227 height 504
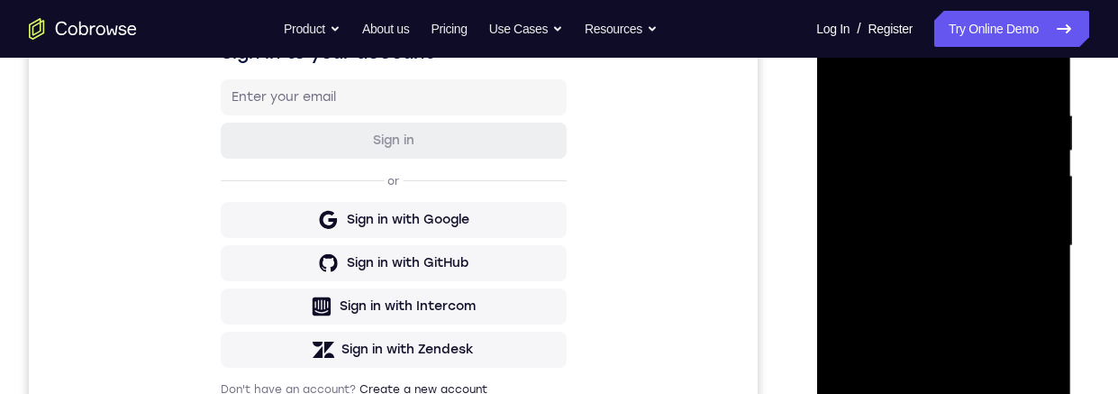
scroll to position [548, 0]
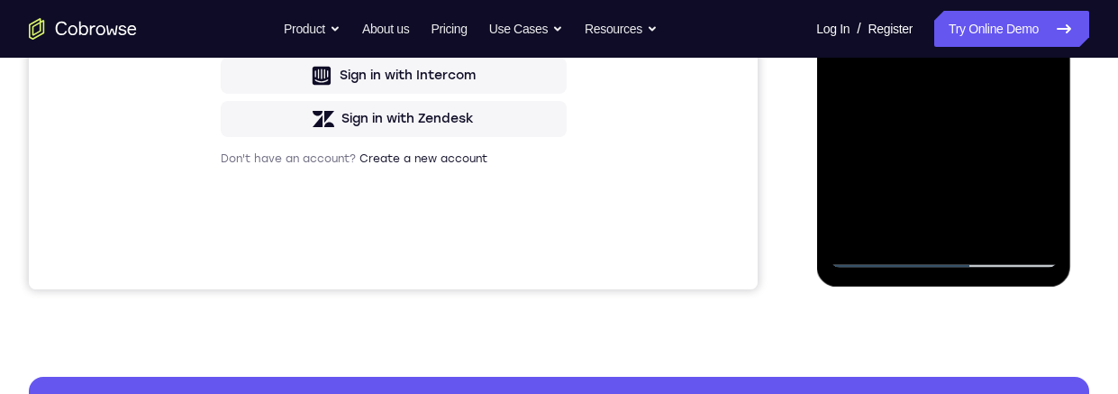
click at [1033, 190] on div at bounding box center [942, 15] width 227 height 504
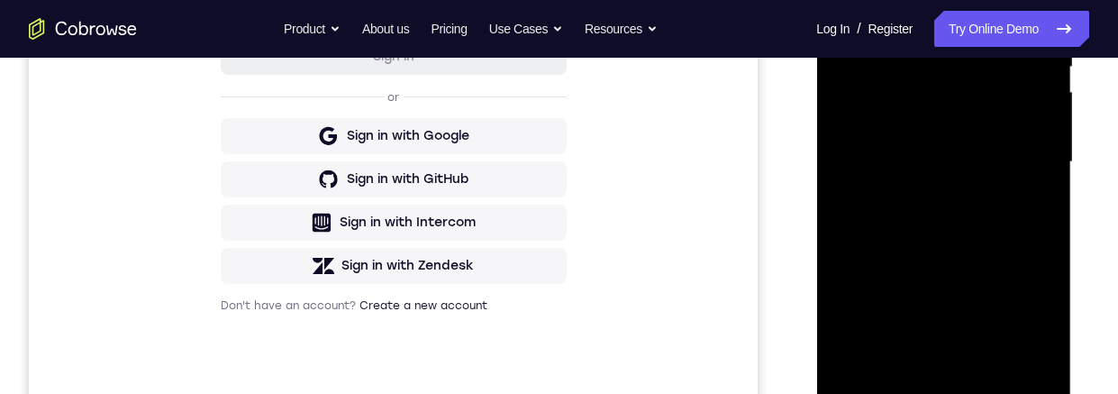
click at [1043, 337] on div at bounding box center [942, 162] width 227 height 504
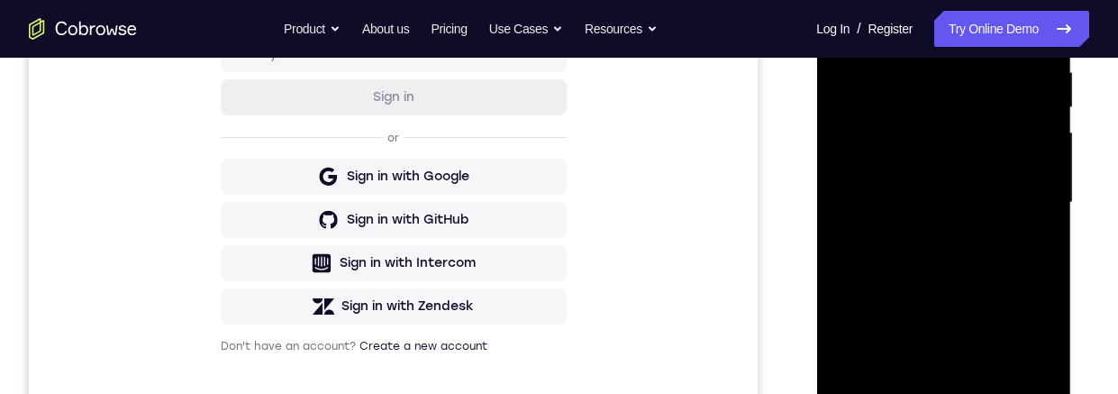
click at [956, 92] on div at bounding box center [942, 202] width 227 height 504
click at [1036, 376] on div at bounding box center [942, 202] width 227 height 504
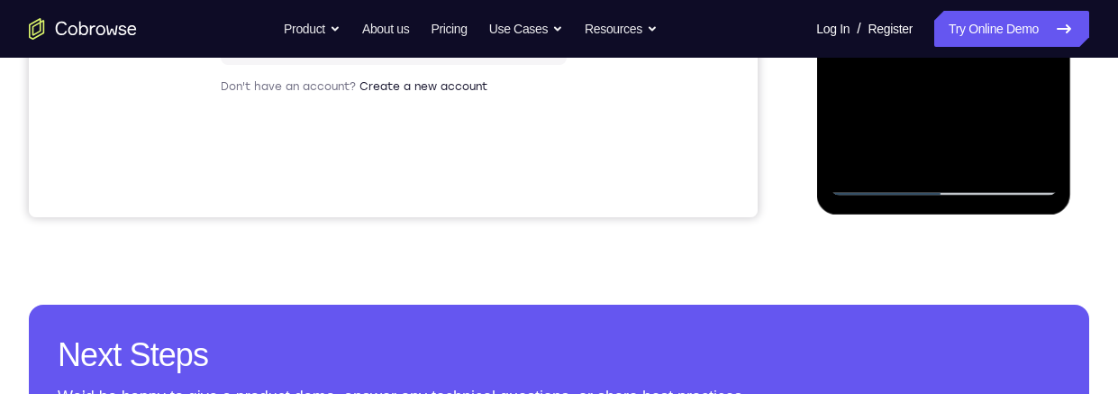
scroll to position [214, 0]
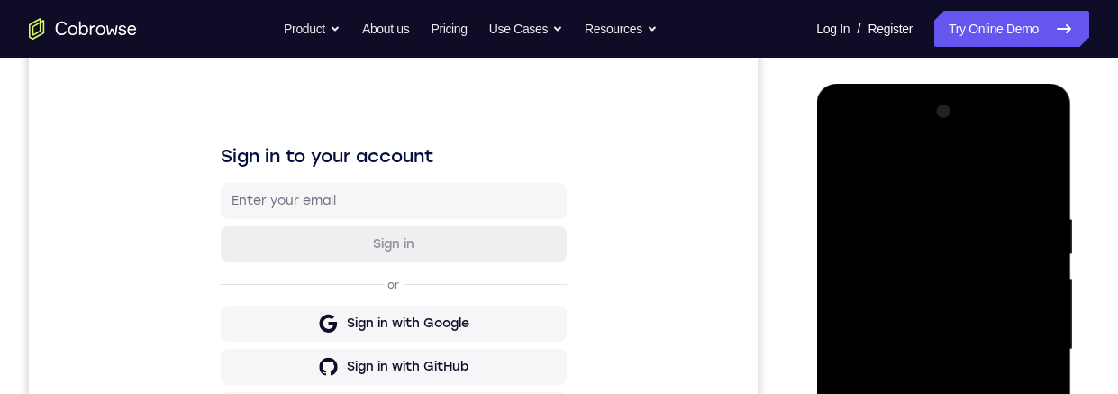
click at [1035, 174] on div at bounding box center [942, 349] width 227 height 504
click at [784, 101] on div "Your Support Agent Your Customer Web iOS Android" at bounding box center [559, 292] width 1060 height 666
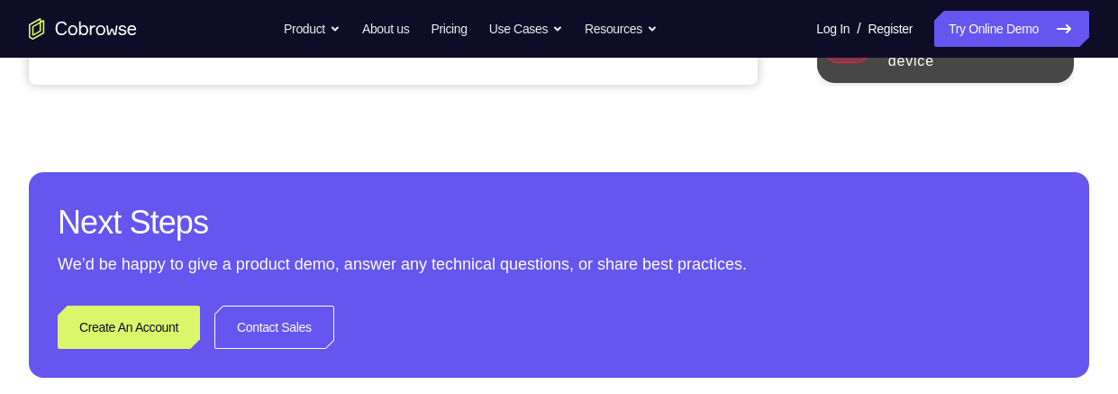
scroll to position [291, 0]
